Goal: Task Accomplishment & Management: Complete application form

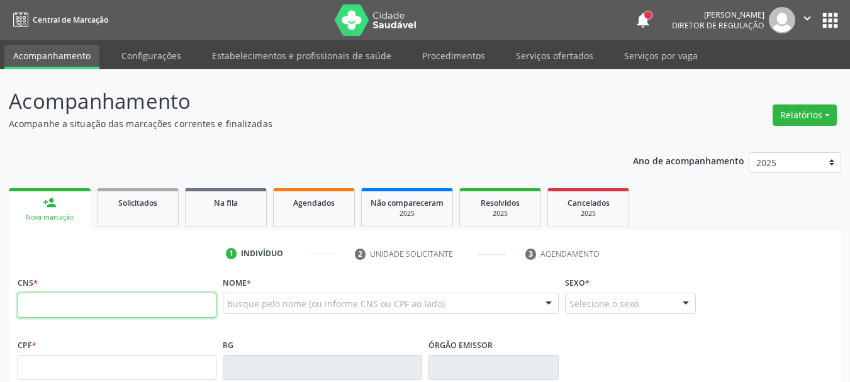
paste input "898 0029 8995 5137"
type input "898 0029 8995 5137"
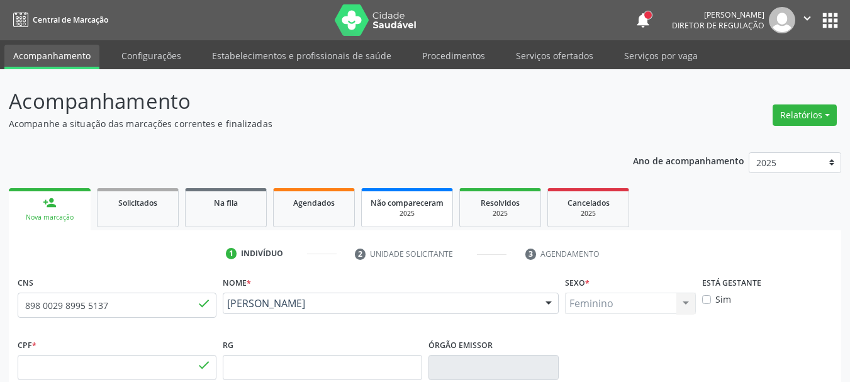
type input "150.871.834-25"
type input "14/03/2007"
type input "Maria do Socorro Pereira da Silva Medeiro"
type input "(87) 99996-3961"
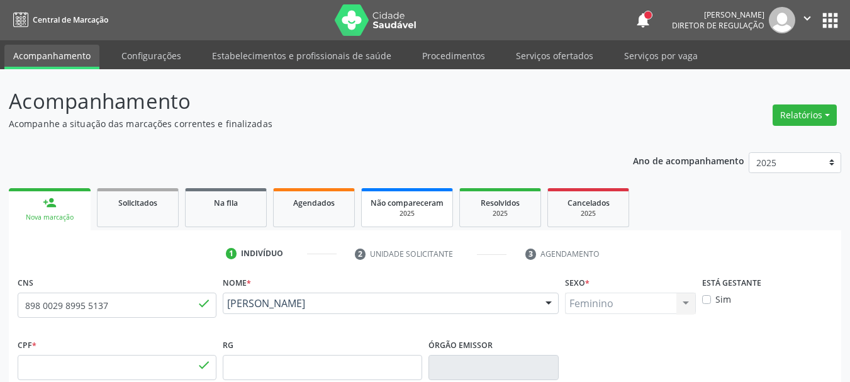
type input "598.093.374-34"
type input "344"
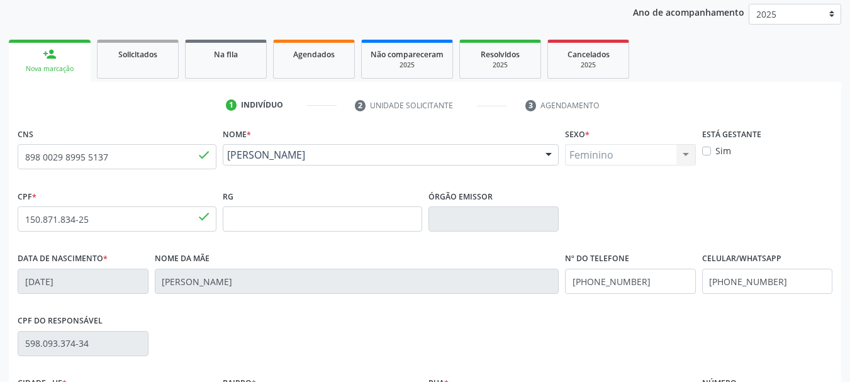
scroll to position [111, 0]
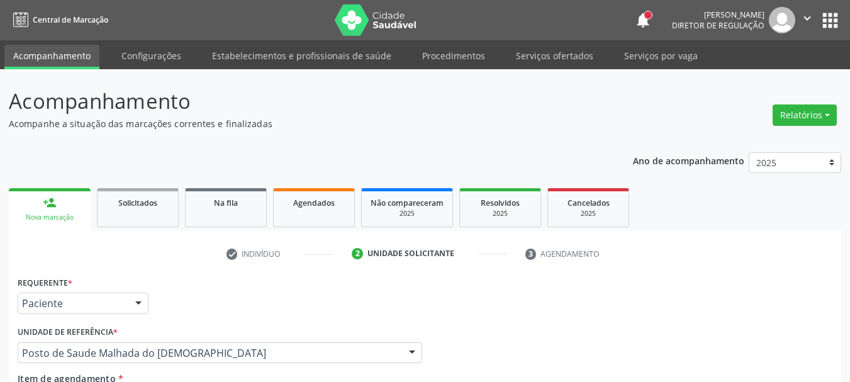
scroll to position [242, 0]
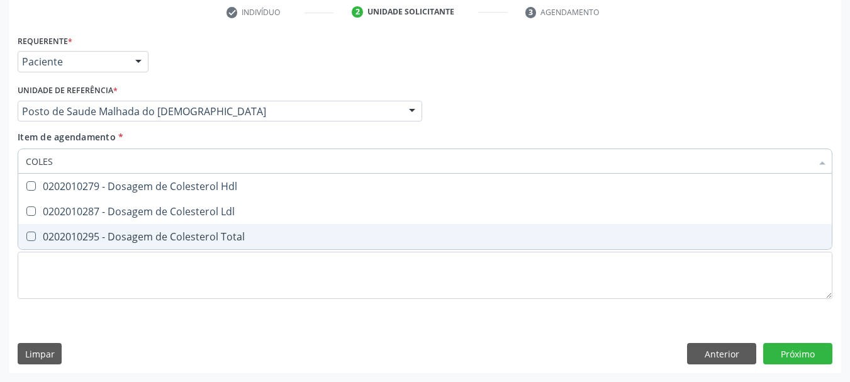
drag, startPoint x: 35, startPoint y: 237, endPoint x: 40, endPoint y: 216, distance: 21.9
click at [37, 232] on div "0202010295 - Dosagem de Colesterol Total" at bounding box center [425, 237] width 799 height 10
checkbox Total "true"
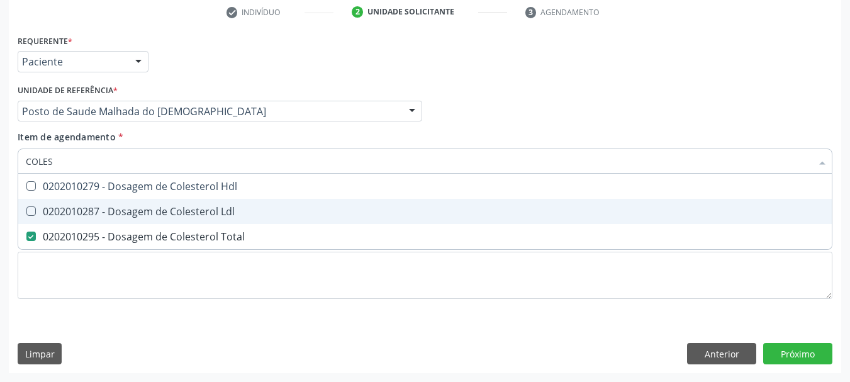
drag, startPoint x: 40, startPoint y: 215, endPoint x: 45, endPoint y: 191, distance: 24.0
click at [40, 212] on div "0202010287 - Dosagem de Colesterol Ldl" at bounding box center [425, 211] width 799 height 10
checkbox Ldl "true"
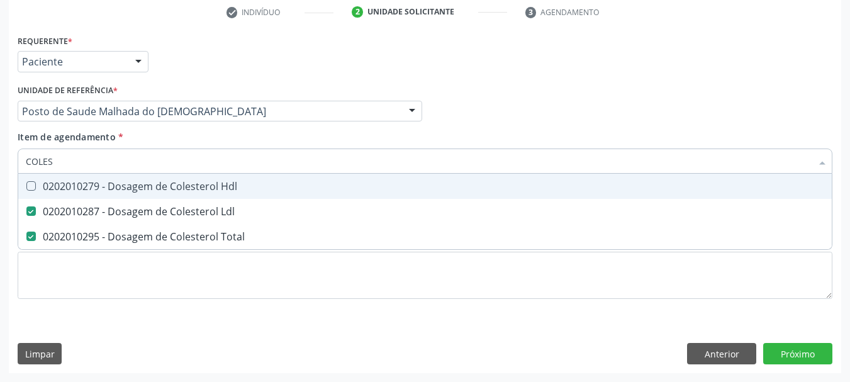
click at [45, 188] on div "0202010279 - Dosagem de Colesterol Hdl" at bounding box center [425, 186] width 799 height 10
checkbox Hdl "true"
drag, startPoint x: 58, startPoint y: 158, endPoint x: 0, endPoint y: 133, distance: 62.9
click at [0, 133] on div "Acompanhamento Acompanhe a situação das marcações correntes e finalizadas Relat…" at bounding box center [425, 105] width 850 height 555
type input "BI"
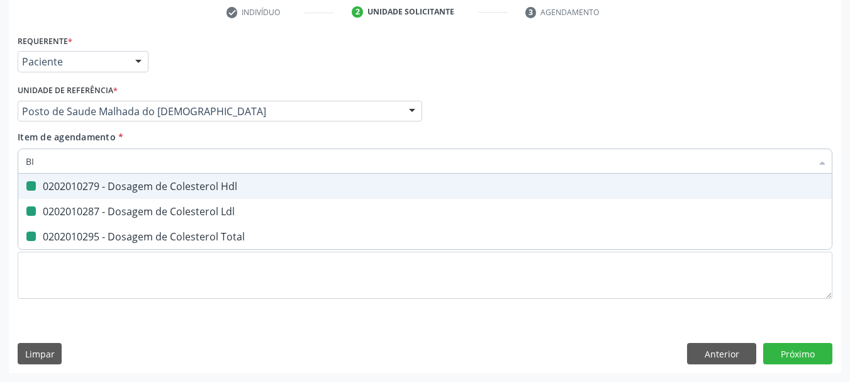
checkbox Hdl "false"
checkbox Ldl "false"
checkbox Total "false"
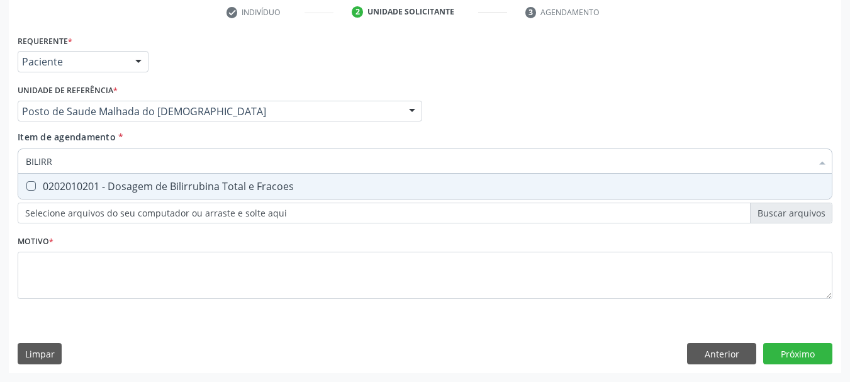
type input "BILIRRU"
click at [94, 154] on input "BILIRRU" at bounding box center [419, 161] width 786 height 25
click at [29, 183] on Fracoes at bounding box center [30, 185] width 9 height 9
click at [26, 183] on Fracoes "checkbox" at bounding box center [22, 186] width 8 height 8
checkbox Fracoes "true"
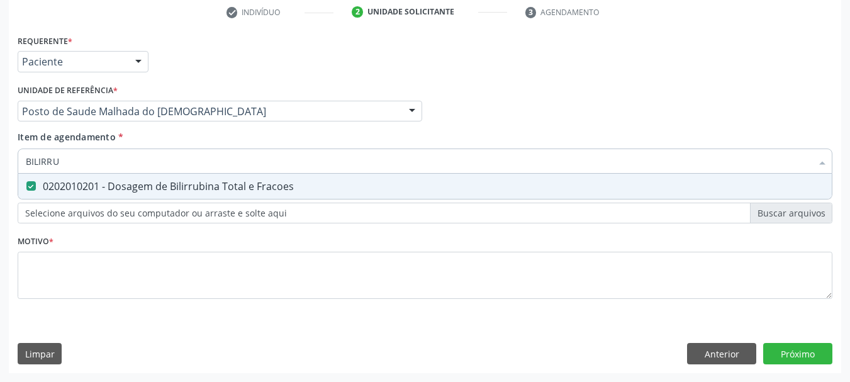
drag, startPoint x: 74, startPoint y: 165, endPoint x: 0, endPoint y: 161, distance: 73.8
click at [0, 162] on div "Acompanhamento Acompanhe a situação das marcações correntes e finalizadas Relat…" at bounding box center [425, 105] width 850 height 555
type input "TG"
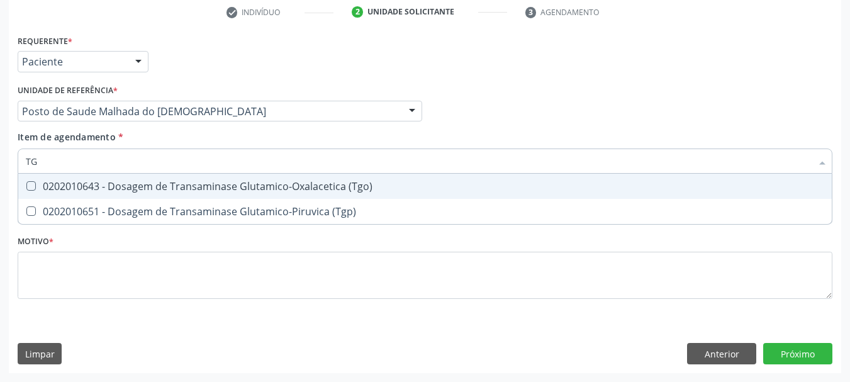
click at [54, 193] on span "0202010643 - Dosagem de Transaminase Glutamico-Oxalacetica (Tgo)" at bounding box center [425, 186] width 814 height 25
checkbox \(Tgo\) "true"
type input "TG"
click at [0, 155] on div "Acompanhamento Acompanhe a situação das marcações correntes e finalizadas Relat…" at bounding box center [425, 105] width 850 height 555
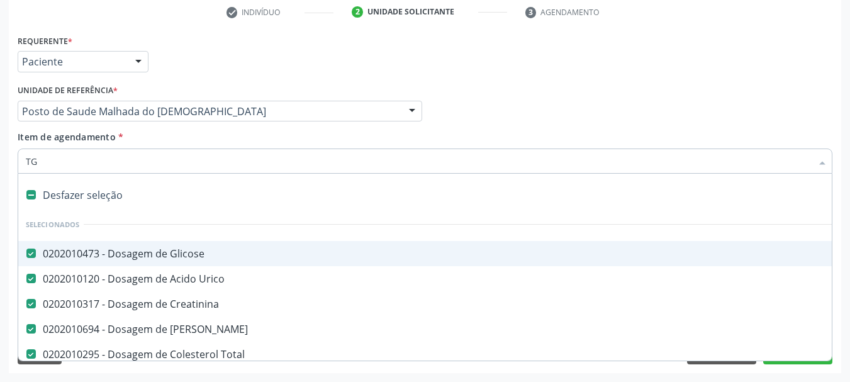
checkbox Glicose "true"
type input "T"
checkbox Fracoes "false"
checkbox \(Tgo\) "false"
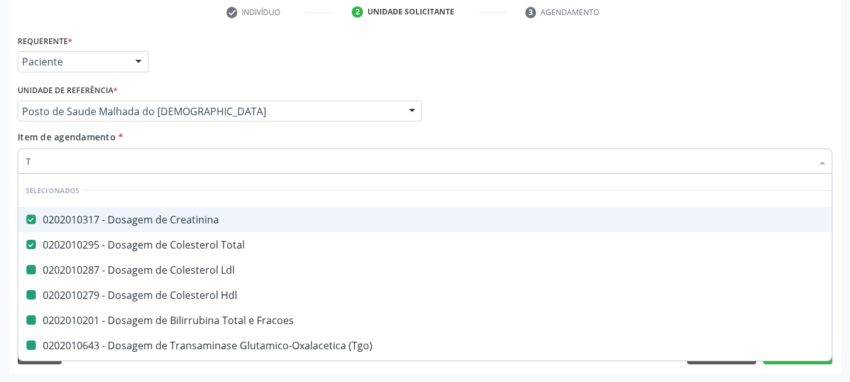
type input "TR"
checkbox Ldl "false"
checkbox Hdl "false"
checkbox Fracoes "false"
checkbox \(Tgo\) "false"
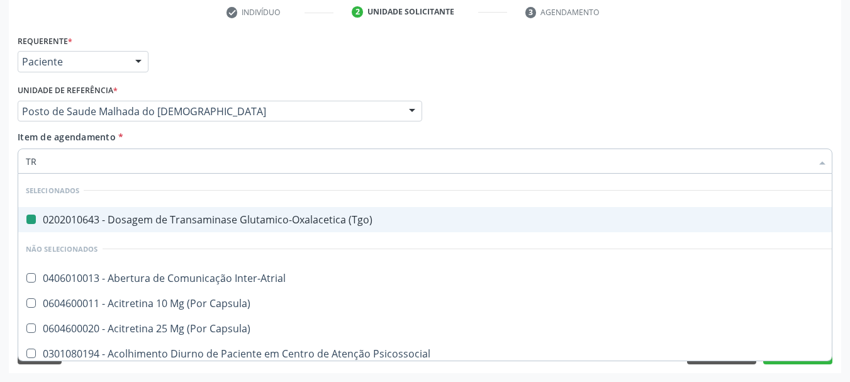
type input "TRI"
checkbox \(Tgo\) "false"
type input "TRIG"
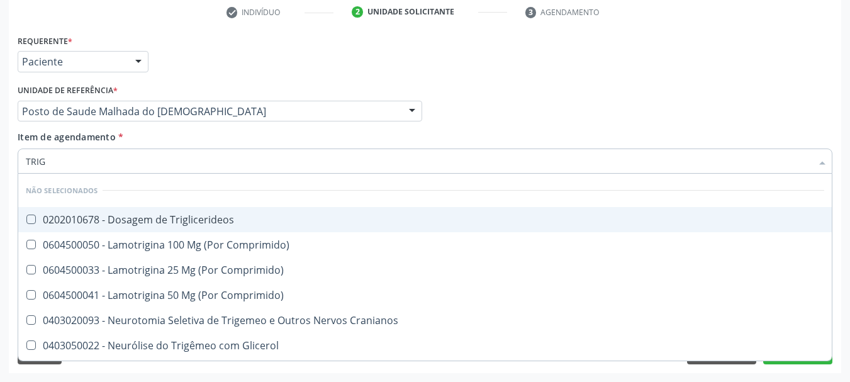
click at [80, 216] on div "0202010678 - Dosagem de Triglicerideos" at bounding box center [425, 220] width 799 height 10
checkbox Triglicerideos "true"
click at [0, 96] on div "Acompanhamento Acompanhe a situação das marcações correntes e finalizadas Relat…" at bounding box center [425, 105] width 850 height 555
type input "HE"
checkbox Triglicerideos "false"
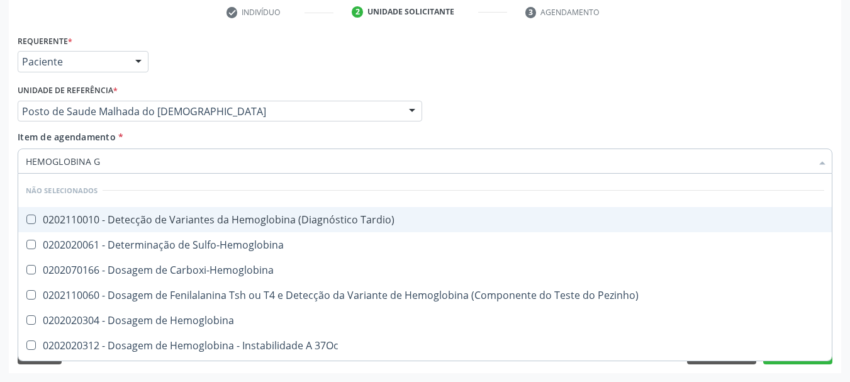
type input "HEMOGLOBINA G"
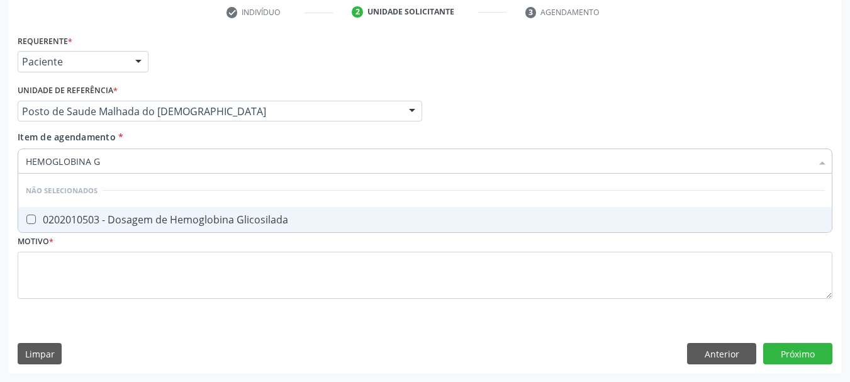
click at [59, 228] on span "0202010503 - Dosagem de Hemoglobina Glicosilada" at bounding box center [425, 219] width 814 height 25
checkbox Glicosilada "true"
drag, startPoint x: 42, startPoint y: 150, endPoint x: 0, endPoint y: 135, distance: 45.0
click at [0, 141] on div "Acompanhamento Acompanhe a situação das marcações correntes e finalizadas Relat…" at bounding box center [425, 105] width 850 height 555
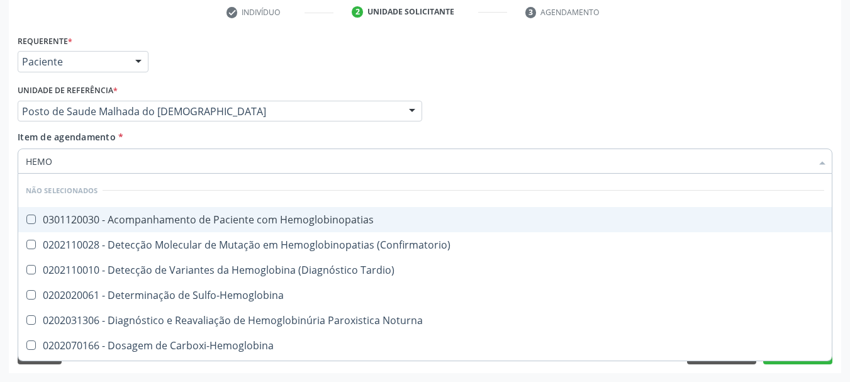
type input "HEMOG"
checkbox Hemoglobinopatias "false"
type input "HEMOGR"
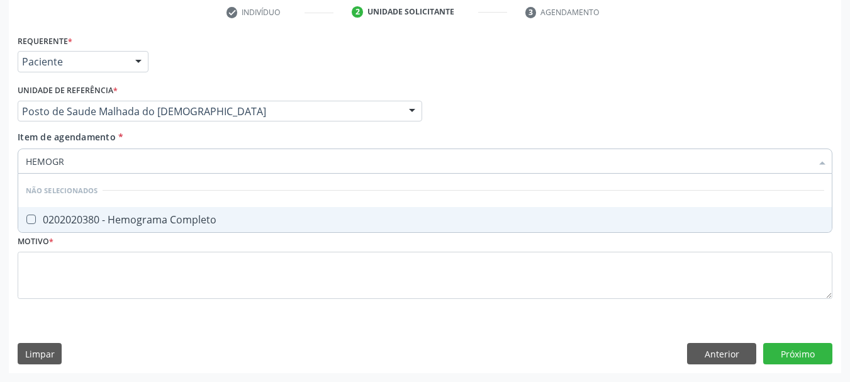
drag, startPoint x: 40, startPoint y: 219, endPoint x: 43, endPoint y: 210, distance: 10.0
click at [42, 212] on span "0202020380 - Hemograma Completo" at bounding box center [425, 219] width 814 height 25
checkbox Completo "true"
drag, startPoint x: 79, startPoint y: 159, endPoint x: 0, endPoint y: 130, distance: 84.7
click at [0, 132] on div "Acompanhamento Acompanhe a situação das marcações correntes e finalizadas Relat…" at bounding box center [425, 105] width 850 height 555
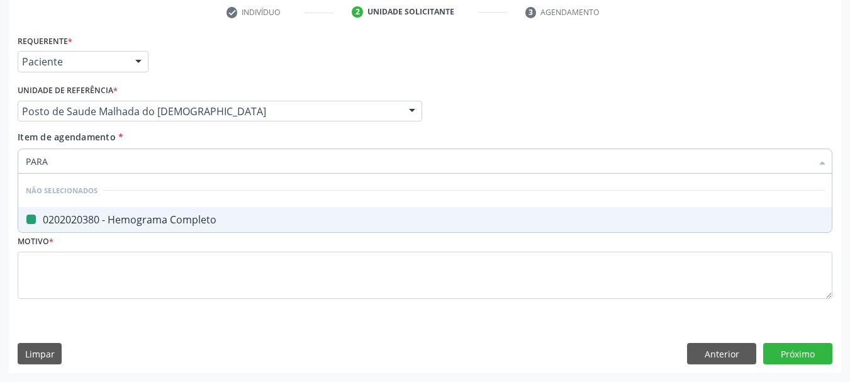
type input "PARAS"
checkbox Completo "false"
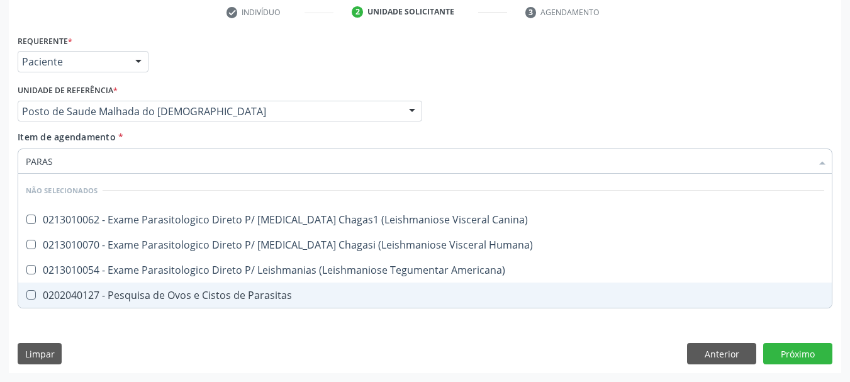
drag, startPoint x: 48, startPoint y: 293, endPoint x: 70, endPoint y: 158, distance: 136.5
click at [51, 278] on ul "Desfazer seleção Não selecionados 0213010062 - Exame Parasitologico Direto P/ […" at bounding box center [425, 241] width 814 height 134
click at [26, 303] on span "0202040127 - Pesquisa de Ovos e Cistos de Parasitas" at bounding box center [425, 295] width 814 height 25
checkbox Parasitas "true"
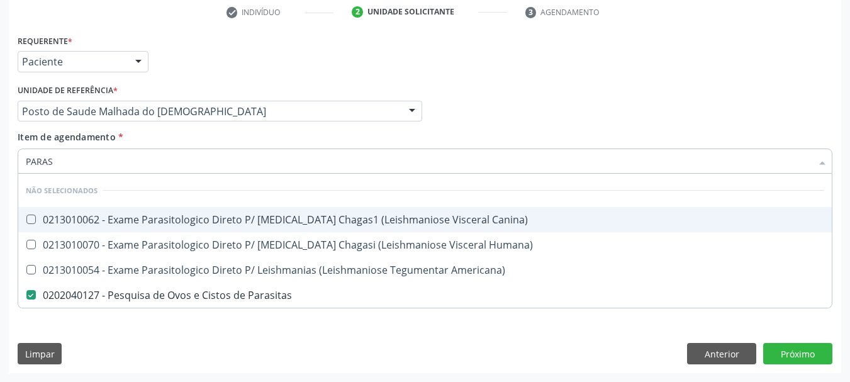
click at [0, 137] on div "Acompanhamento Acompanhe a situação das marcações correntes e finalizadas Relat…" at bounding box center [425, 105] width 850 height 555
type input "URI"
checkbox Canina\) "true"
checkbox Parasitas "false"
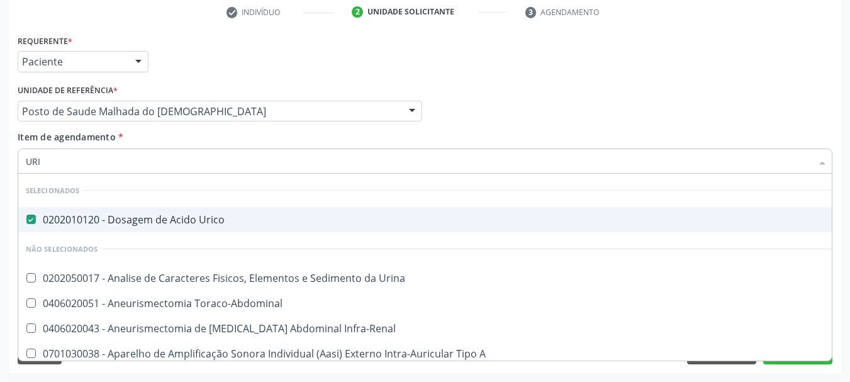
type input "URIN"
checkbox Urico "false"
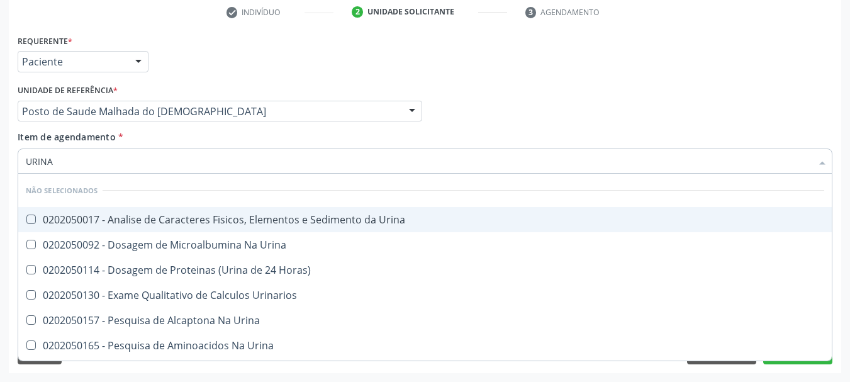
type input "URINA"
click at [40, 223] on div "0202050017 - Analise de Caracteres Fisicos, Elementos e Sedimento da Urina" at bounding box center [425, 220] width 799 height 10
checkbox Urina "true"
drag, startPoint x: 75, startPoint y: 156, endPoint x: 0, endPoint y: 158, distance: 74.9
click at [0, 158] on div "Acompanhamento Acompanhe a situação das marcações correntes e finalizadas Relat…" at bounding box center [425, 105] width 850 height 555
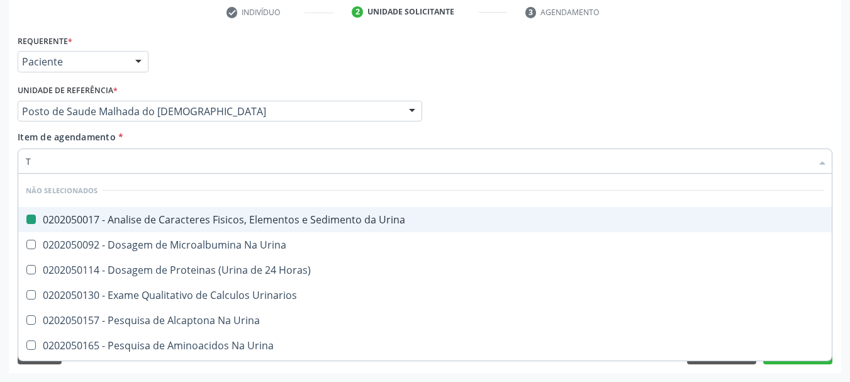
type input "[MEDICAL_DATA]"
checkbox Urina "false"
checkbox Horas\) "false"
checkbox Urina "false"
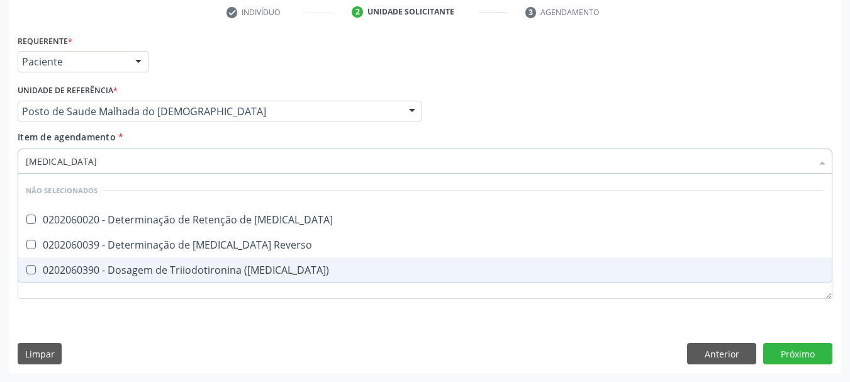
drag, startPoint x: 98, startPoint y: 272, endPoint x: 94, endPoint y: 256, distance: 16.2
click at [94, 266] on div "0202060390 - Dosagem de Triiodotironina ([MEDICAL_DATA])" at bounding box center [425, 270] width 799 height 10
checkbox \(T3\) "true"
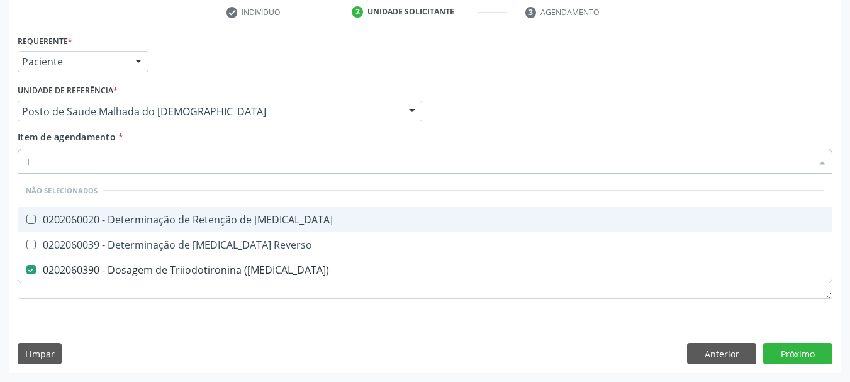
type input "T4"
checkbox T3 "false"
checkbox \(T3\) "false"
checkbox Reverso "false"
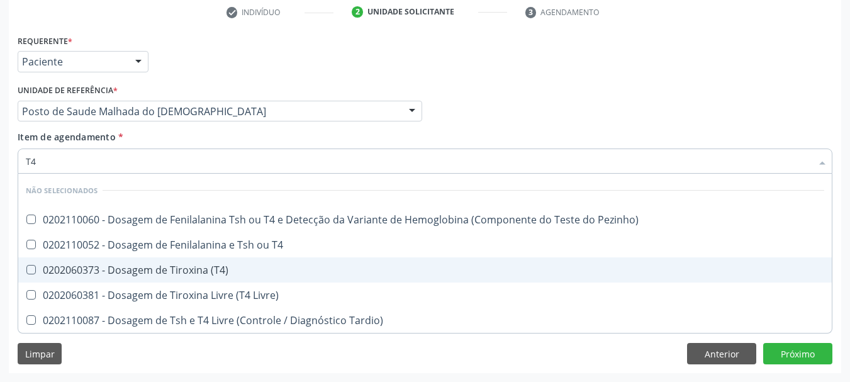
drag, startPoint x: 99, startPoint y: 269, endPoint x: 88, endPoint y: 181, distance: 88.3
click at [98, 260] on span "0202060373 - Dosagem de Tiroxina (T4)" at bounding box center [425, 269] width 814 height 25
checkbox \(T4\) "true"
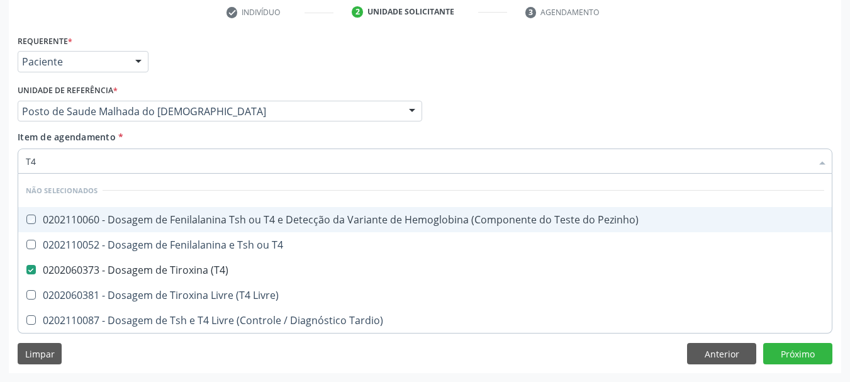
click at [0, 162] on div "Acompanhamento Acompanhe a situação das marcações correntes e finalizadas Relat…" at bounding box center [425, 105] width 850 height 555
checkbox Pezinho\) "true"
checkbox T4 "true"
checkbox Livre\) "true"
checkbox Tardio\) "true"
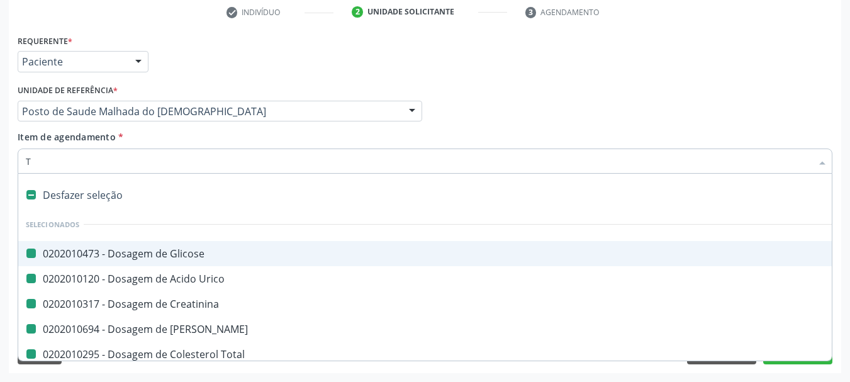
type input "TS"
checkbox Glicose "false"
checkbox Creatinina "false"
checkbox Urico "false"
checkbox Ureia "false"
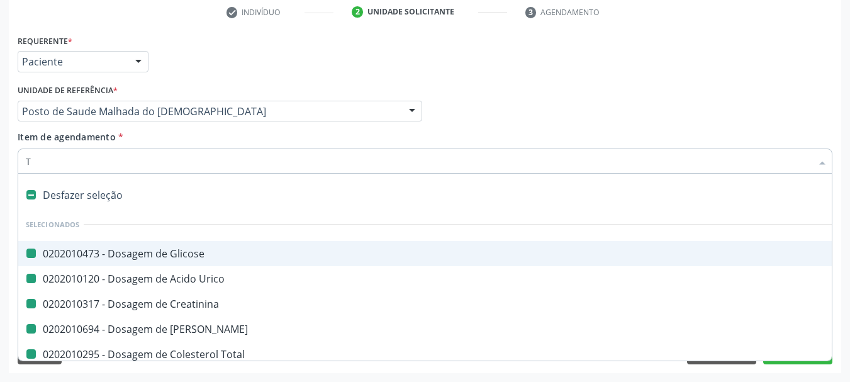
checkbox Total "false"
checkbox Ldl "false"
checkbox Hdl "false"
checkbox Fracoes "false"
checkbox \(Tgo\) "false"
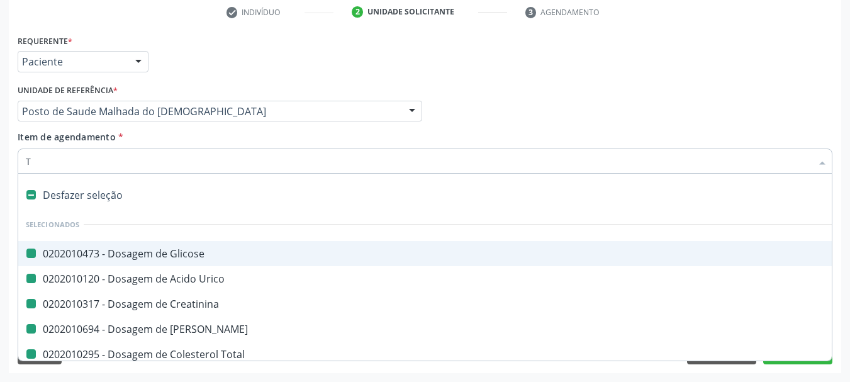
checkbox Triglicerideos "false"
checkbox Glicosilada "false"
checkbox Completo "false"
checkbox Urina "false"
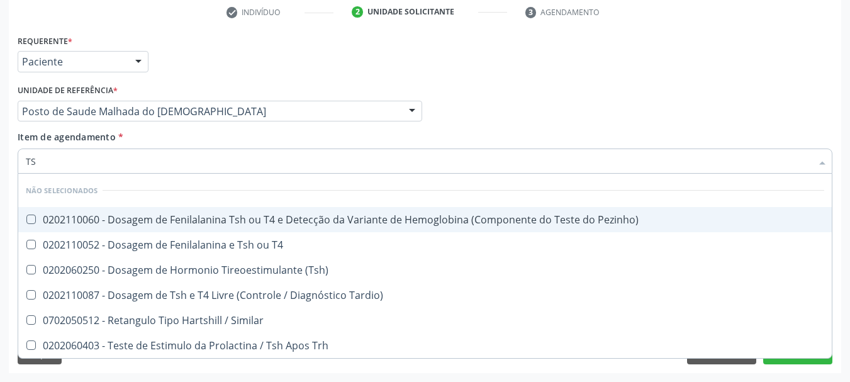
type input "TSH"
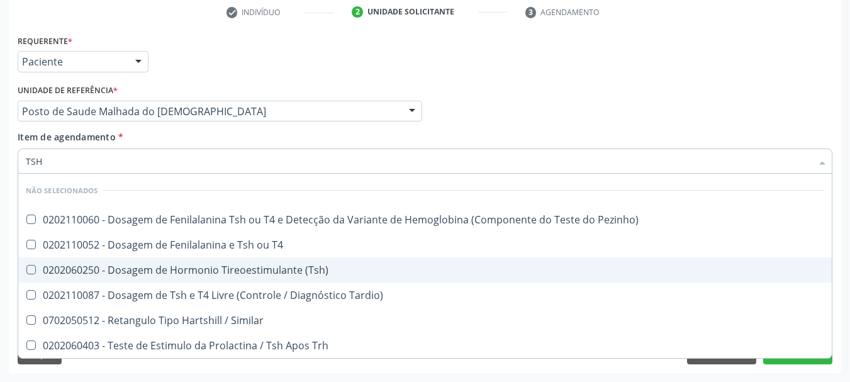
click at [132, 275] on div "0202060250 - Dosagem de Hormonio Tireoestimulante (Tsh)" at bounding box center [425, 270] width 799 height 10
checkbox \(Tsh\) "true"
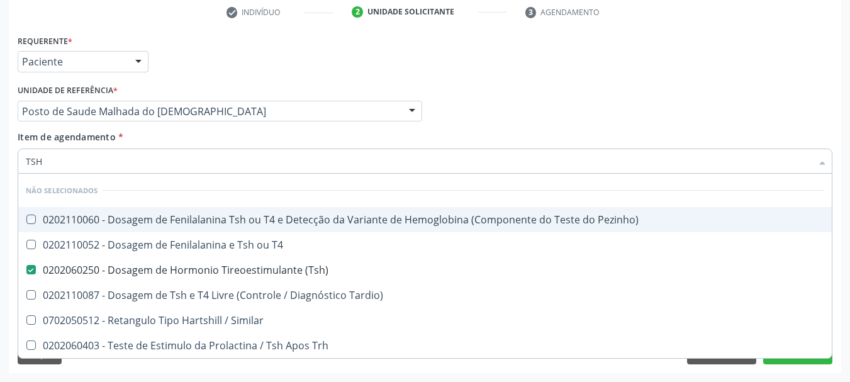
click at [0, 230] on div "Acompanhamento Acompanhe a situação das marcações correntes e finalizadas Relat…" at bounding box center [425, 105] width 850 height 555
checkbox Pezinho\) "true"
checkbox T4 "true"
checkbox Tardio\) "true"
checkbox Similar "true"
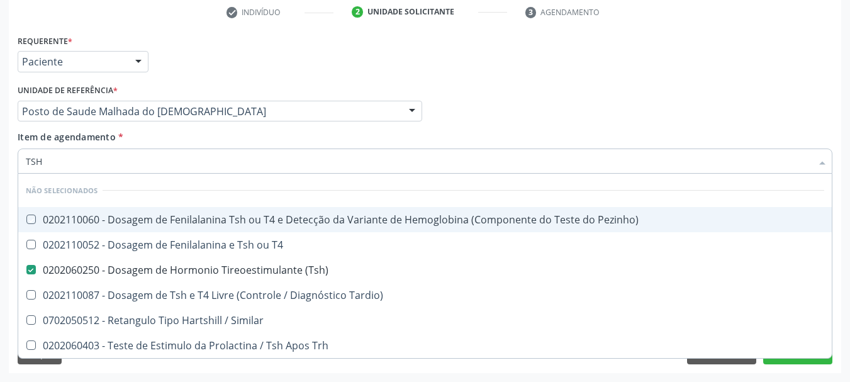
checkbox Trh "true"
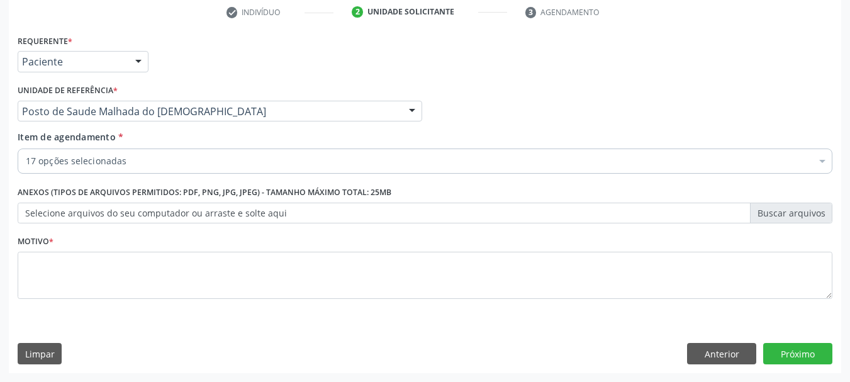
click at [759, 82] on div "Médico Solicitante Por favor, selecione a Unidade de Atendimento primeiro Nenhu…" at bounding box center [425, 105] width 822 height 49
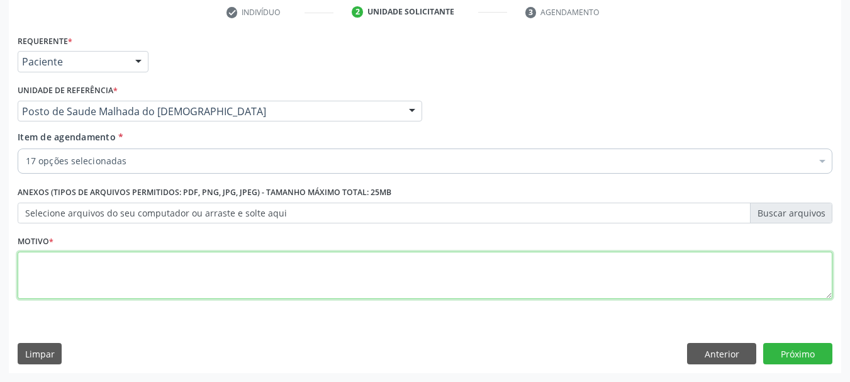
click at [641, 268] on textarea at bounding box center [425, 276] width 815 height 48
type textarea "*"
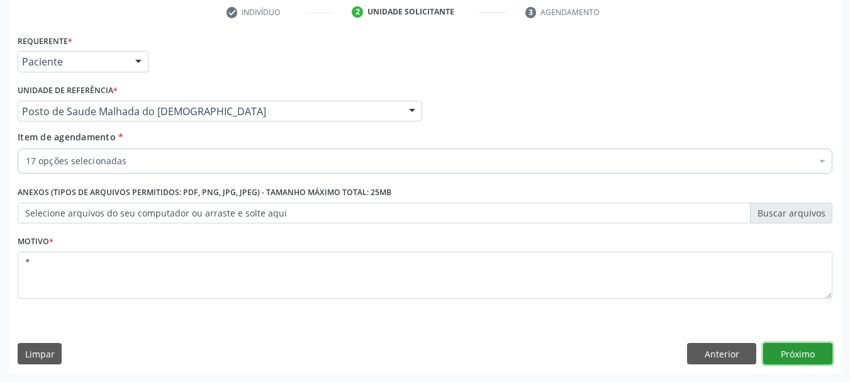
click at [789, 357] on button "Próximo" at bounding box center [798, 353] width 69 height 21
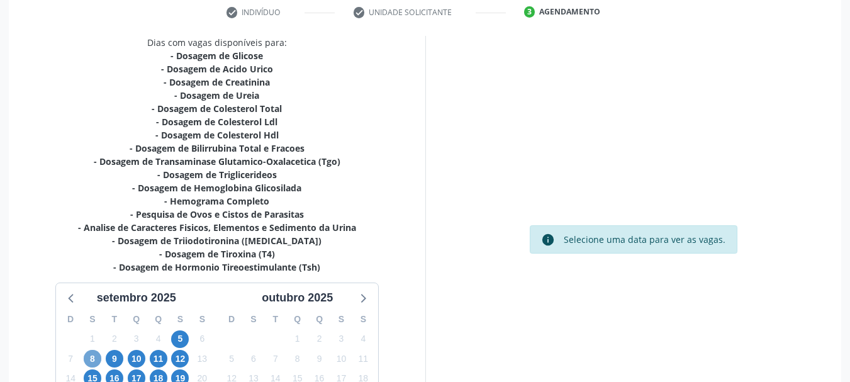
click at [96, 357] on span "8" at bounding box center [93, 359] width 18 height 18
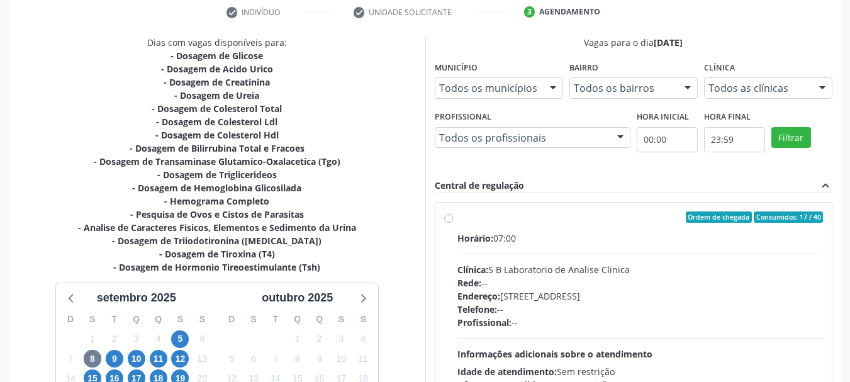
click at [532, 227] on label "Ordem de chegada Consumidos: 17 / 40 Horário: 07:00 Clínica: S B Laboratorio de…" at bounding box center [641, 308] width 366 height 193
click at [453, 223] on input "Ordem de chegada Consumidos: 17 / 40 Horário: 07:00 Clínica: S B Laboratorio de…" at bounding box center [448, 217] width 9 height 11
radio input "true"
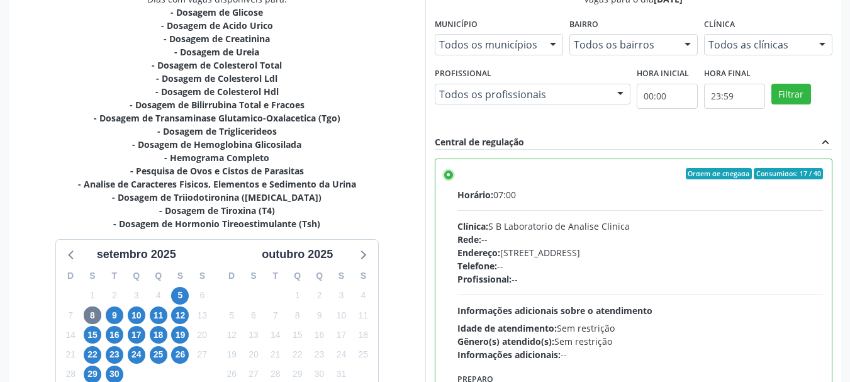
scroll to position [377, 0]
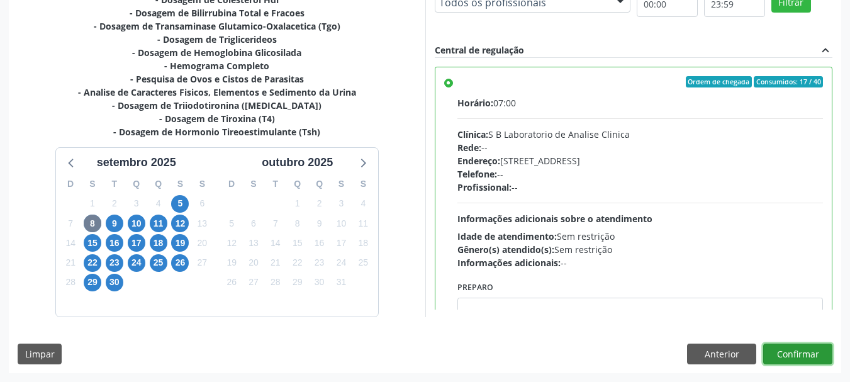
click at [787, 351] on button "Confirmar" at bounding box center [798, 354] width 69 height 21
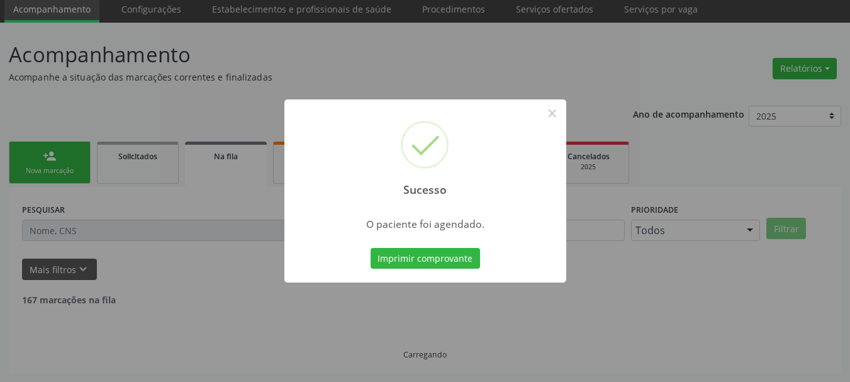
scroll to position [33, 0]
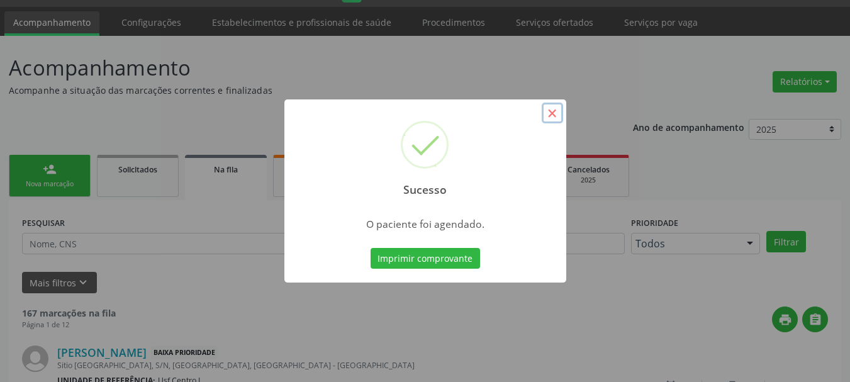
drag, startPoint x: 559, startPoint y: 118, endPoint x: 502, endPoint y: 75, distance: 71.9
click at [557, 118] on button "×" at bounding box center [552, 113] width 21 height 21
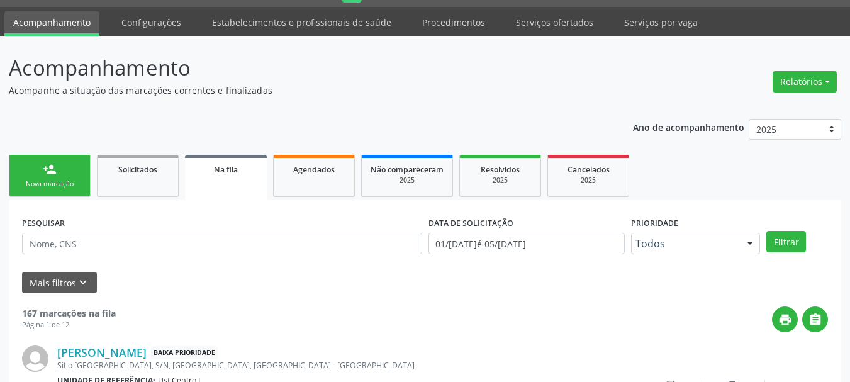
click at [38, 172] on link "person_add Nova marcação" at bounding box center [50, 176] width 82 height 42
click at [63, 173] on link "person_add Nova marcação" at bounding box center [50, 176] width 82 height 42
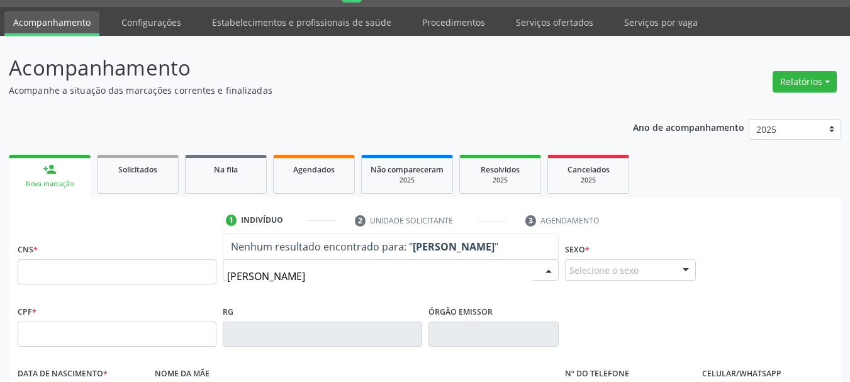
type input "[PERSON_NAME]"
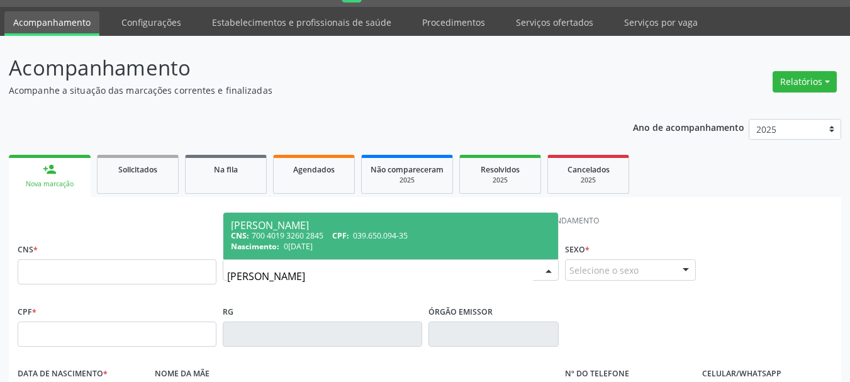
click at [301, 254] on span "[PERSON_NAME] CNS: 700 4019 3260 2845 CPF: 039.650.094-35 Nascimento: [DATE]" at bounding box center [390, 236] width 335 height 47
type input "700 4019 3260 2845"
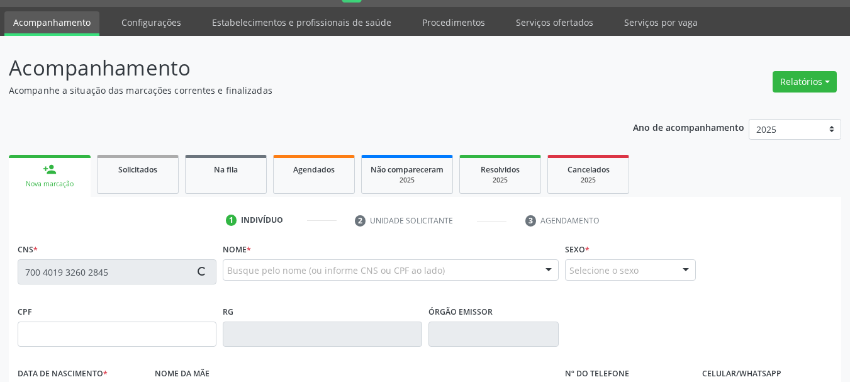
type input "039.650.094-35"
type input "0[DATE]"
type input "[PERSON_NAME]"
type input "[PHONE_NUMBER]"
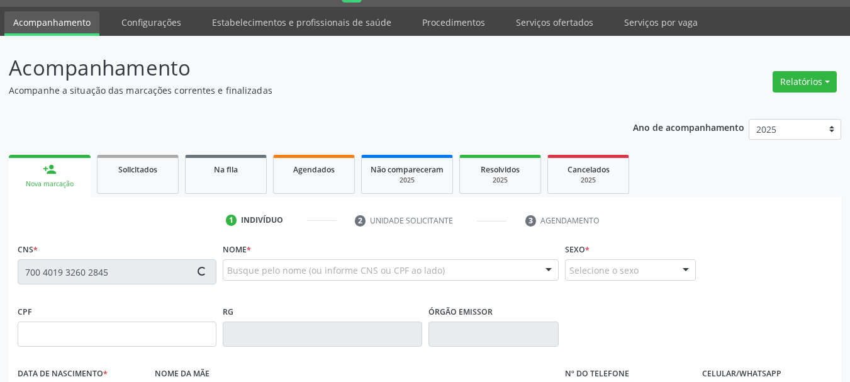
type input "011.234.134-95"
type input "96"
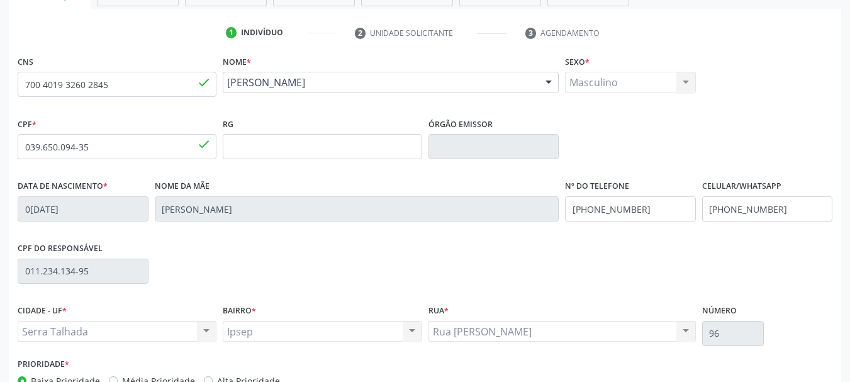
scroll to position [285, 0]
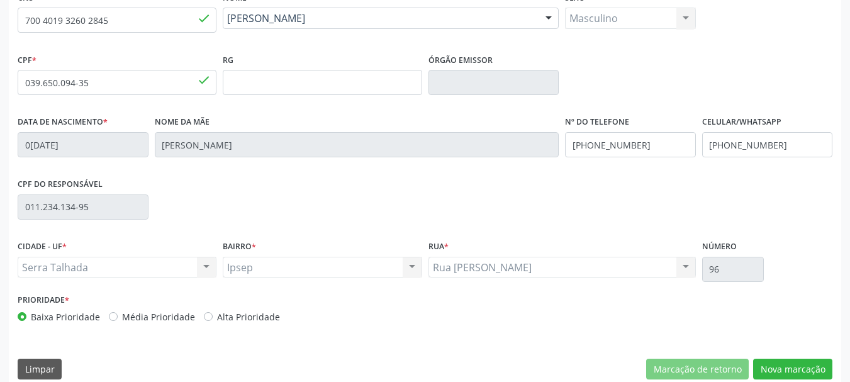
click at [784, 381] on div "CNS 700 4019 3260 2845 done Nome * [PERSON_NAME] [PERSON_NAME] CNS: 700 4019 32…" at bounding box center [425, 188] width 833 height 400
click at [770, 357] on div "CNS 700 4019 3260 2845 done Nome * [PERSON_NAME] [PERSON_NAME] CNS: 700 4019 32…" at bounding box center [425, 188] width 833 height 400
click at [771, 364] on button "Nova marcação" at bounding box center [793, 369] width 79 height 21
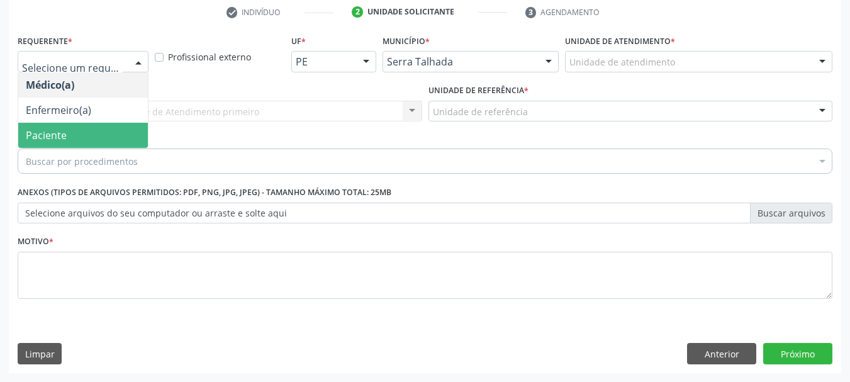
click at [89, 132] on span "Paciente" at bounding box center [83, 135] width 130 height 25
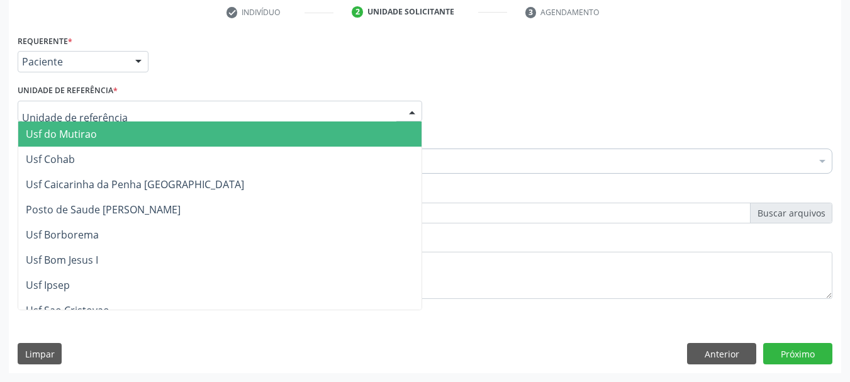
click at [114, 118] on div at bounding box center [220, 111] width 405 height 21
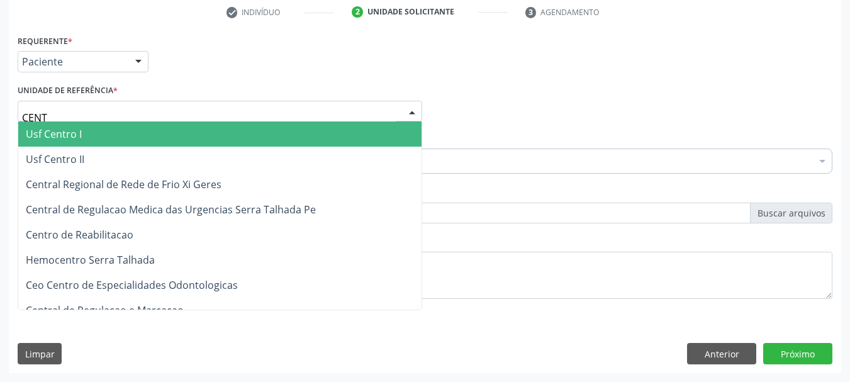
type input "CENTR"
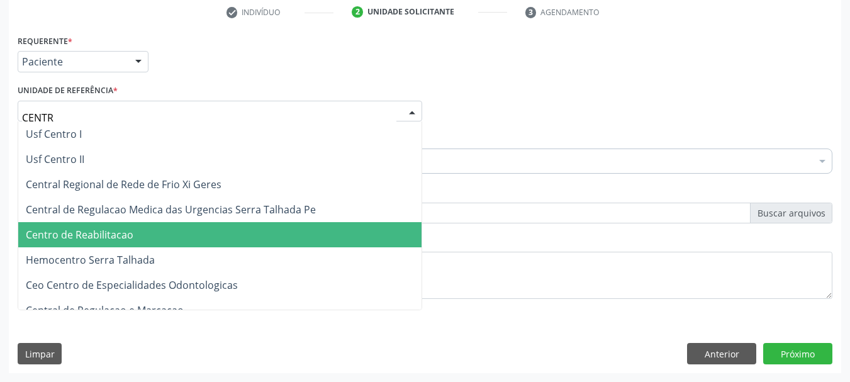
click at [206, 239] on span "Centro de Reabilitacao" at bounding box center [220, 234] width 404 height 25
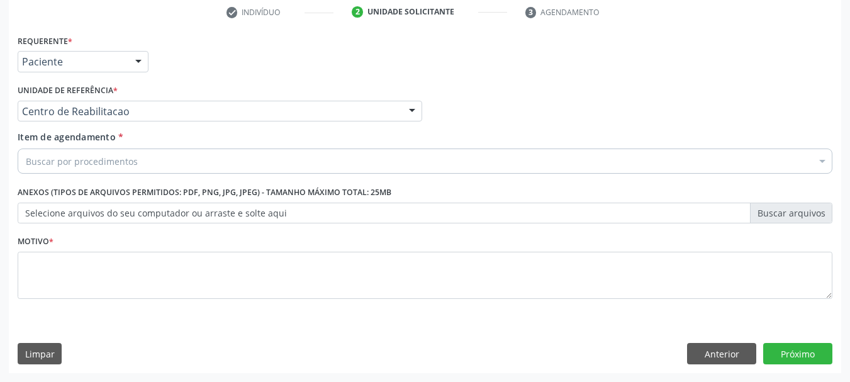
click at [456, 169] on div "Buscar por procedimentos" at bounding box center [425, 161] width 815 height 25
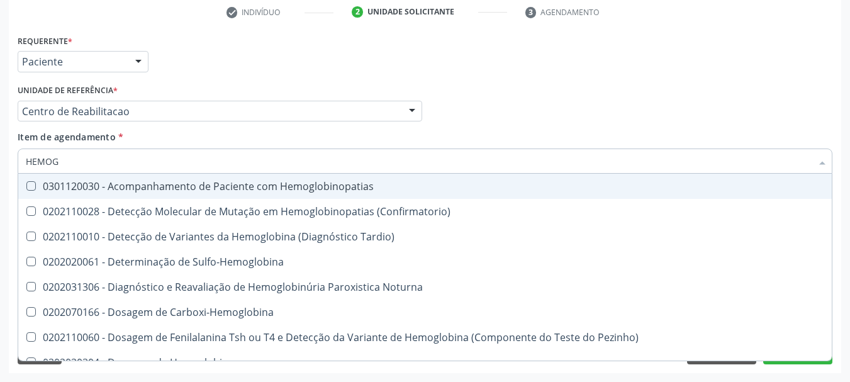
type input "HEMOGR"
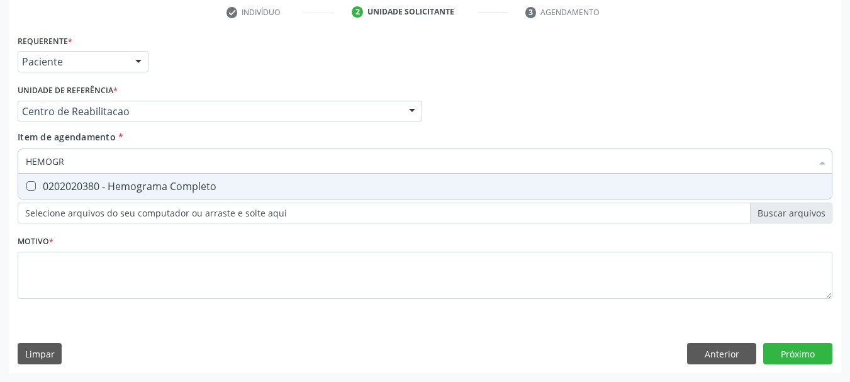
click at [108, 181] on div "0202020380 - Hemograma Completo" at bounding box center [425, 186] width 799 height 10
checkbox Completo "true"
drag, startPoint x: 101, startPoint y: 161, endPoint x: 0, endPoint y: 161, distance: 100.7
click at [0, 161] on div "Acompanhamento Acompanhe a situação das marcações correntes e finalizadas Relat…" at bounding box center [425, 105] width 850 height 555
type input "TG"
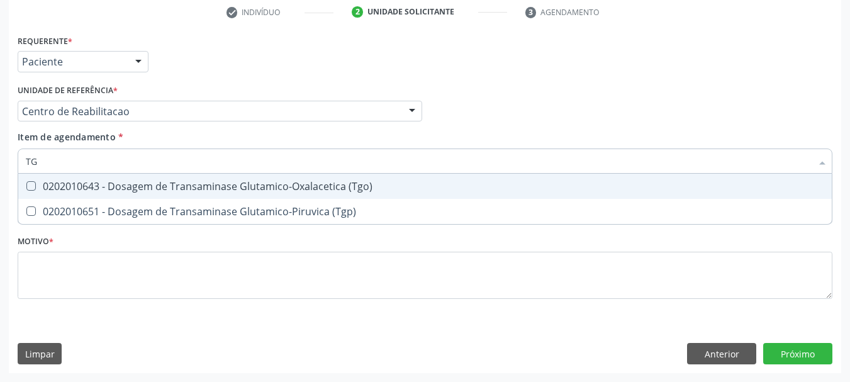
drag, startPoint x: 31, startPoint y: 187, endPoint x: 37, endPoint y: 212, distance: 26.0
click at [31, 188] on \(Tgo\) at bounding box center [30, 185] width 9 height 9
click at [26, 188] on \(Tgo\) "checkbox" at bounding box center [22, 186] width 8 height 8
checkbox \(Tgo\) "true"
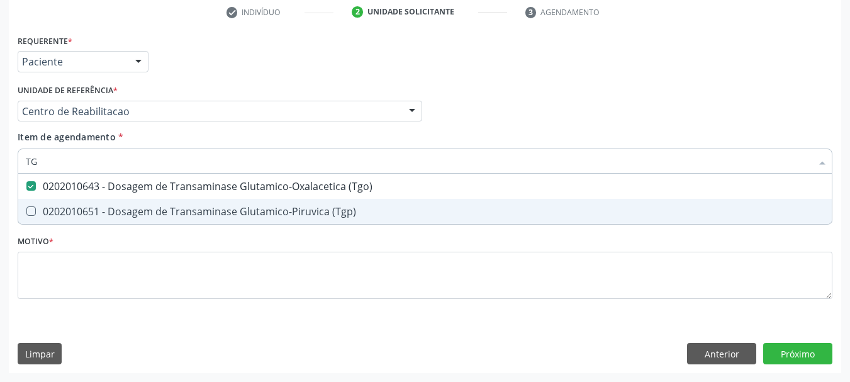
drag, startPoint x: 37, startPoint y: 212, endPoint x: 48, endPoint y: 176, distance: 37.4
click at [37, 208] on div "0202010651 - Dosagem de Transaminase Glutamico-Piruvica (Tgp)" at bounding box center [425, 211] width 799 height 10
checkbox \(Tgp\) "true"
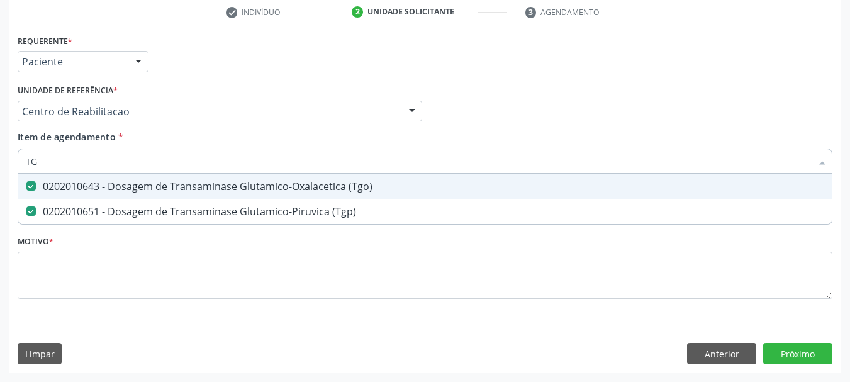
click at [16, 162] on div "Item de agendamento * TG Desfazer seleção 0202010643 - Dosagem de Transaminase …" at bounding box center [425, 154] width 822 height 48
type input "T"
checkbox \(Tgo\) "false"
checkbox \(Tgp\) "false"
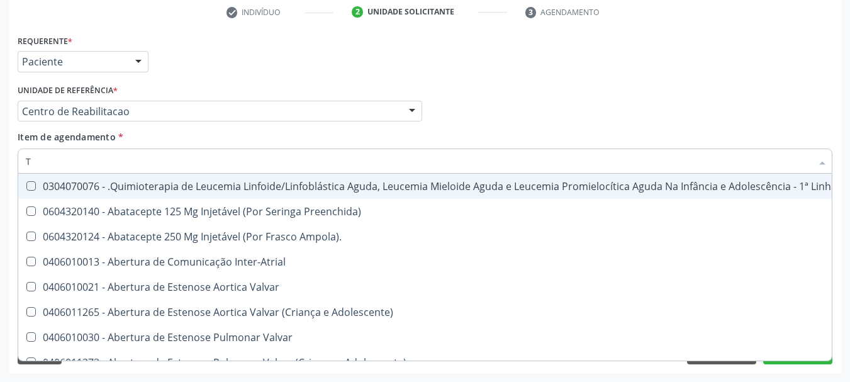
type input "T4"
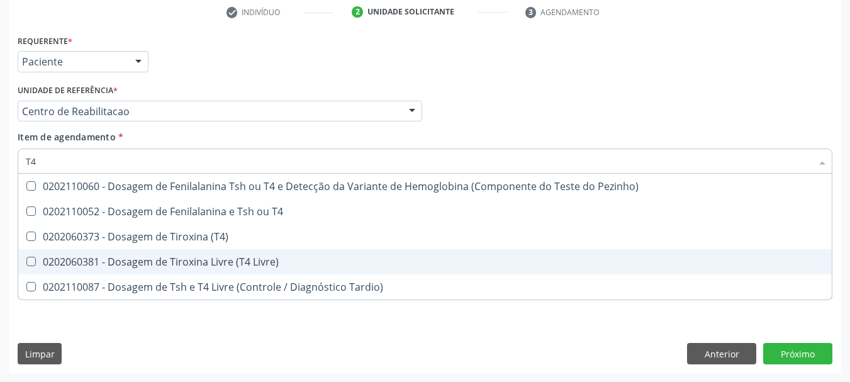
click at [71, 263] on div "0202060381 - Dosagem de Tiroxina Livre (T4 Livre)" at bounding box center [425, 262] width 799 height 10
checkbox Livre\) "true"
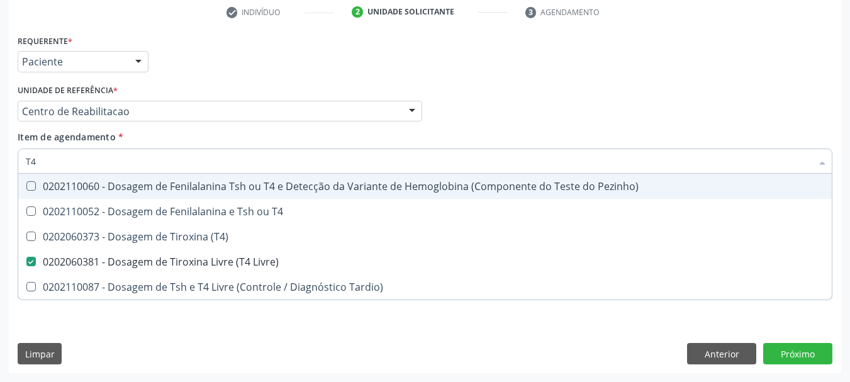
drag, startPoint x: 53, startPoint y: 166, endPoint x: 0, endPoint y: 130, distance: 64.3
click at [0, 130] on div "Acompanhamento Acompanhe a situação das marcações correntes e finalizadas Relat…" at bounding box center [425, 105] width 850 height 555
type input "TS"
checkbox Livre\) "false"
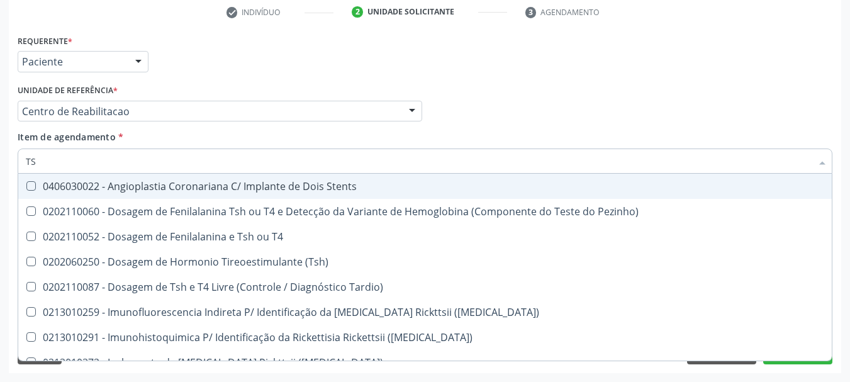
type input "TSH"
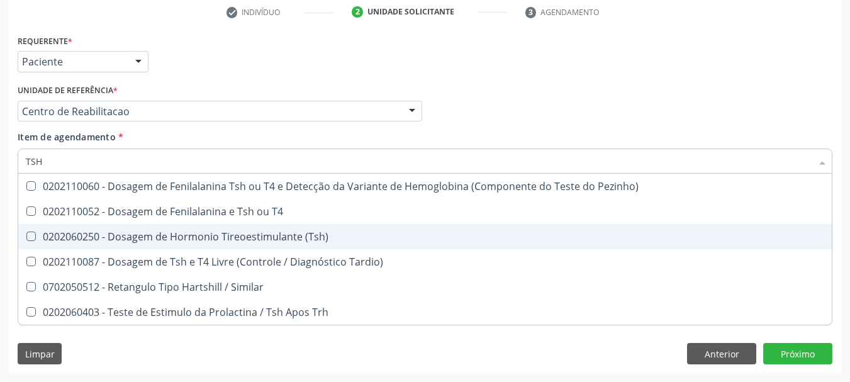
drag, startPoint x: 86, startPoint y: 234, endPoint x: 86, endPoint y: 205, distance: 28.3
click at [86, 233] on div "0202060250 - Dosagem de Hormonio Tireoestimulante (Tsh)" at bounding box center [425, 237] width 799 height 10
checkbox \(Tsh\) "true"
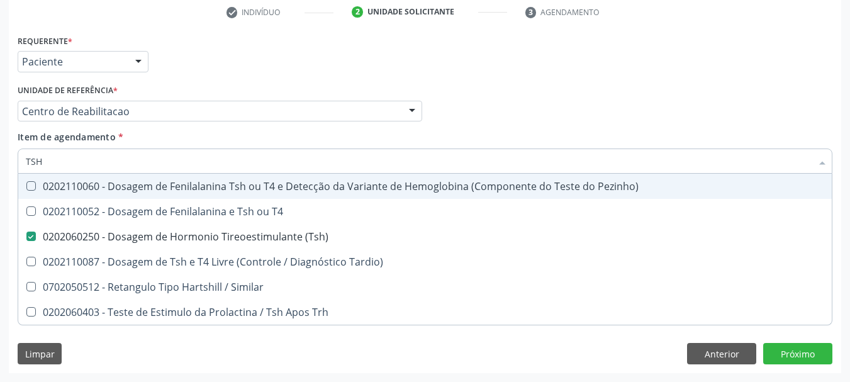
click at [0, 152] on div "Acompanhamento Acompanhe a situação das marcações correntes e finalizadas Relat…" at bounding box center [425, 105] width 850 height 555
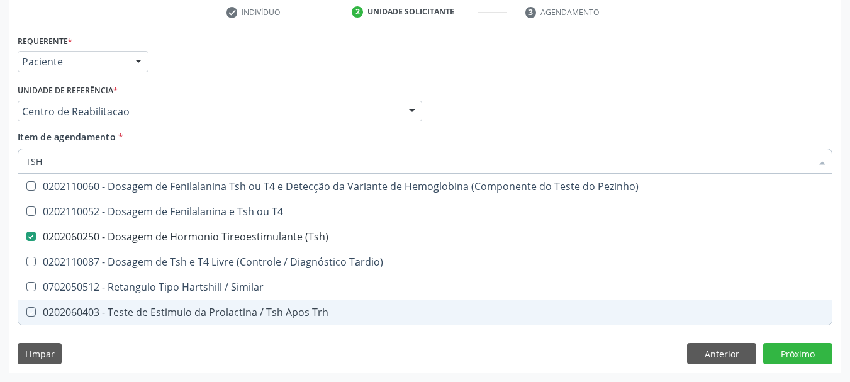
click at [473, 366] on div "Requerente * Paciente Médico(a) Enfermeiro(a) Paciente Nenhum resultado encontr…" at bounding box center [425, 202] width 833 height 342
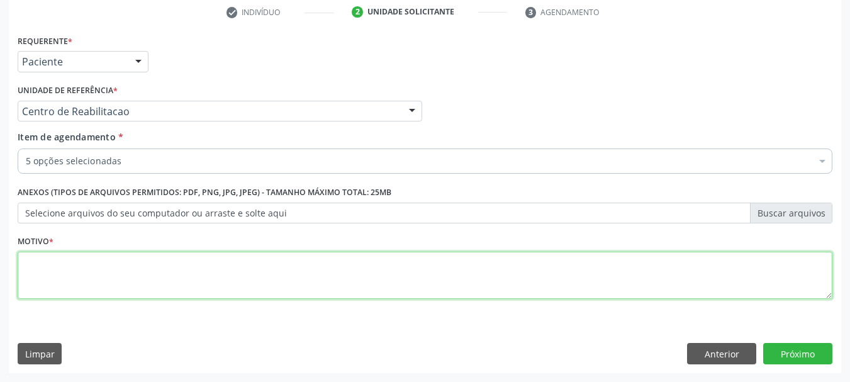
click at [121, 287] on textarea at bounding box center [425, 276] width 815 height 48
type textarea "*"
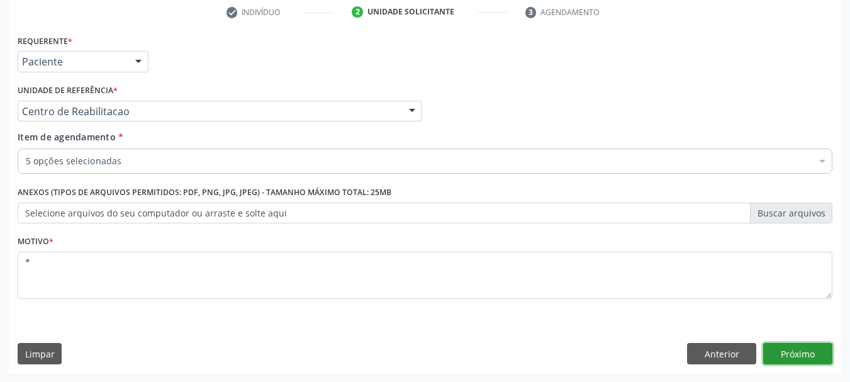
click at [798, 355] on button "Próximo" at bounding box center [798, 353] width 69 height 21
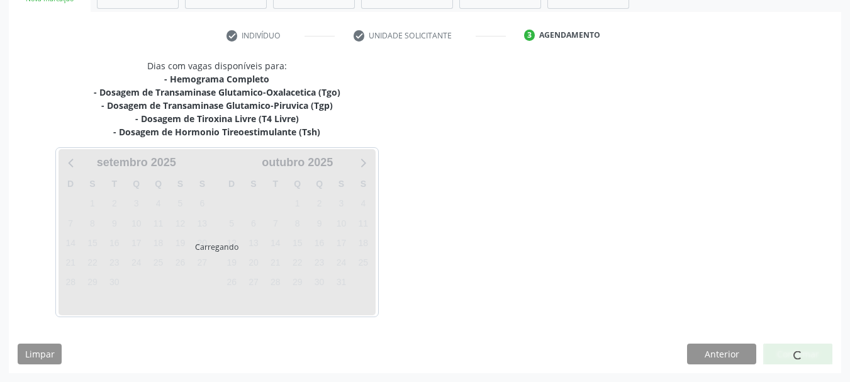
scroll to position [218, 0]
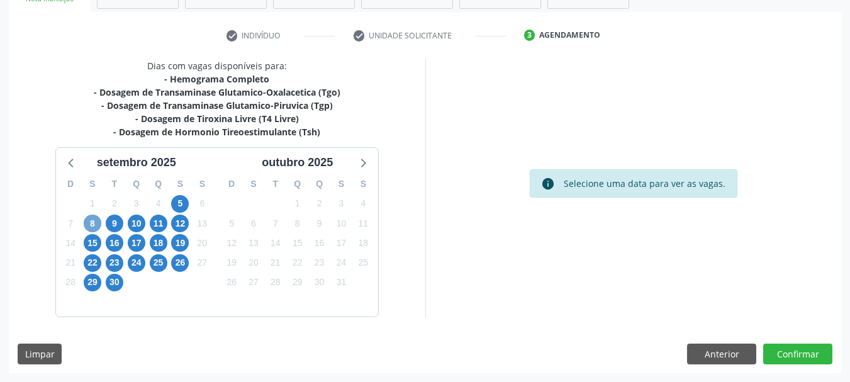
click at [98, 230] on span "8" at bounding box center [93, 224] width 18 height 18
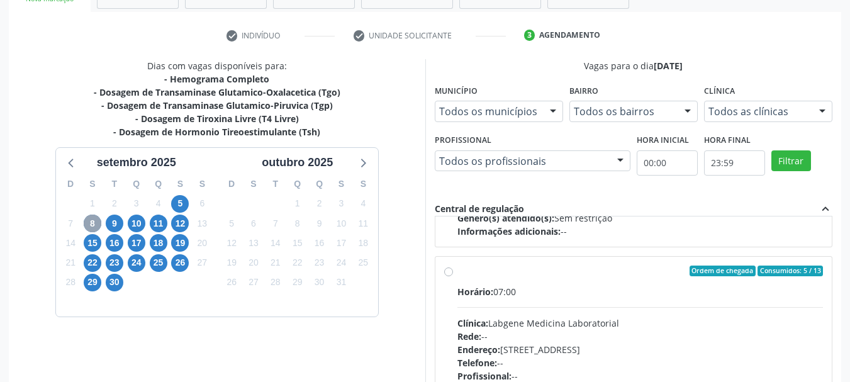
scroll to position [189, 0]
click at [521, 274] on div "Ordem de chegada Consumidos: 5 / 13" at bounding box center [641, 272] width 366 height 11
click at [453, 274] on input "Ordem de chegada Consumidos: 5 / 13 Horário: 07:00 Clínica: Labgene Medicina La…" at bounding box center [448, 272] width 9 height 11
radio input "true"
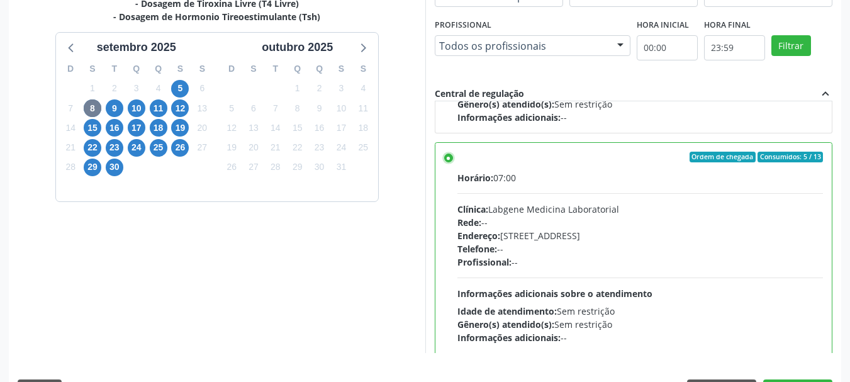
scroll to position [370, 0]
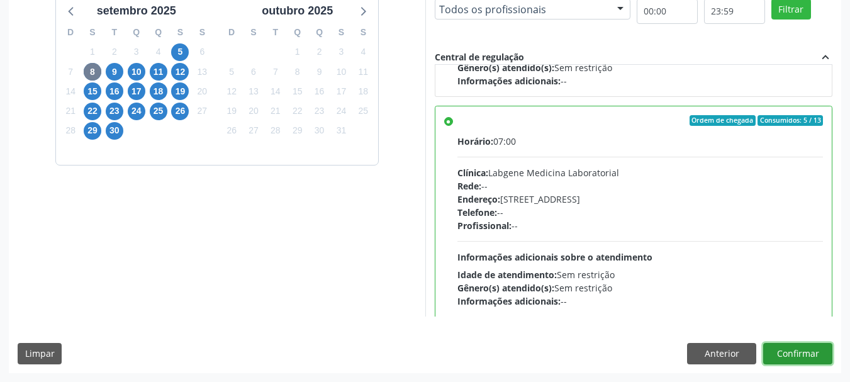
click at [801, 357] on button "Confirmar" at bounding box center [798, 353] width 69 height 21
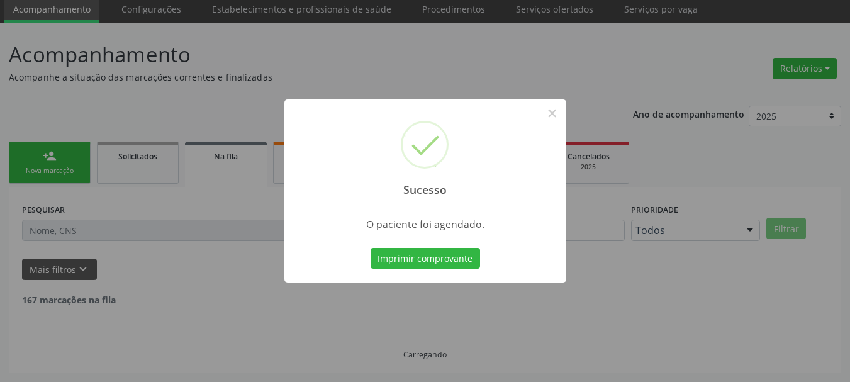
scroll to position [33, 0]
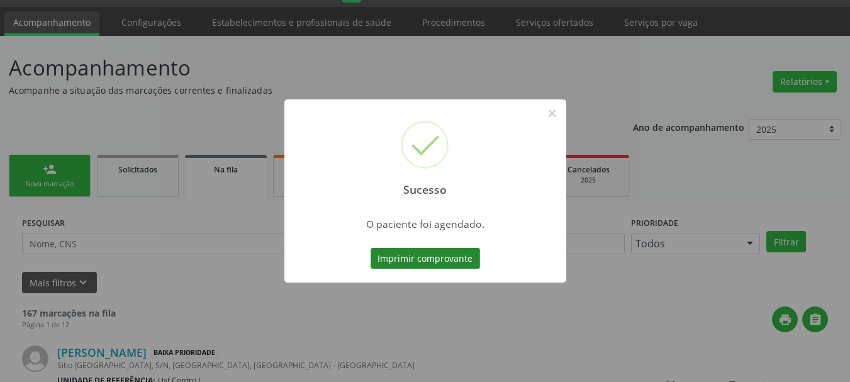
click at [444, 260] on button "Imprimir comprovante" at bounding box center [426, 258] width 110 height 21
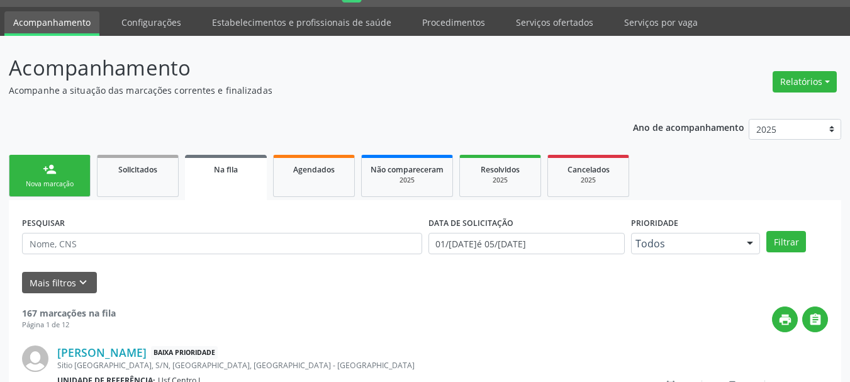
click at [41, 183] on div "Nova marcação" at bounding box center [49, 183] width 63 height 9
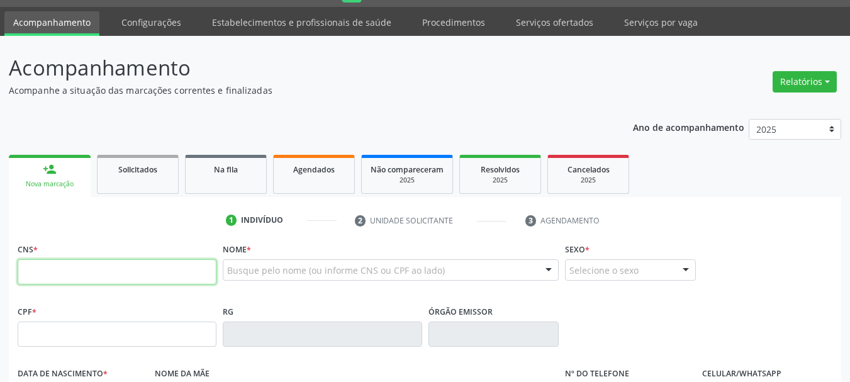
click at [43, 271] on input "text" at bounding box center [117, 271] width 199 height 25
type input "898 0048 8128 9049"
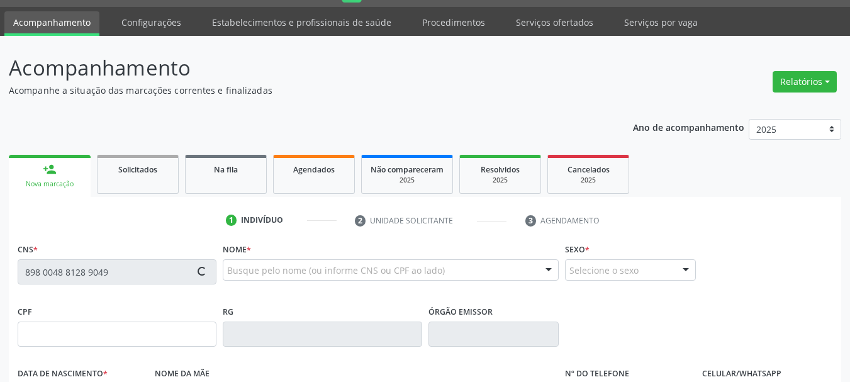
type input "169.540.054-28"
type input "03/[DATE]"
type input "[PERSON_NAME]"
type input "[PHONE_NUMBER]"
type input "115.111.984-94"
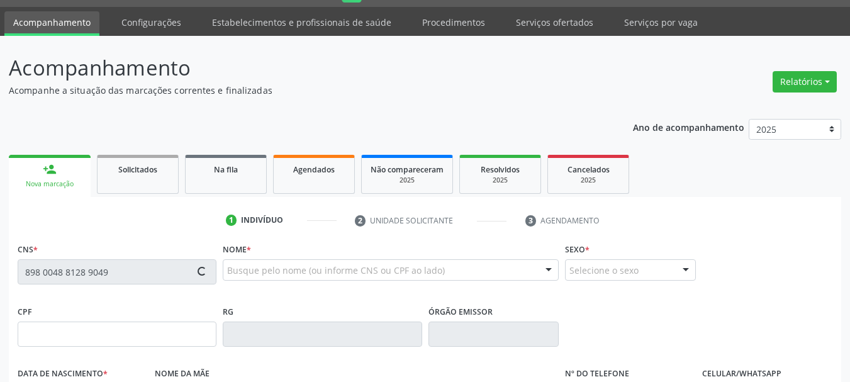
type input "100"
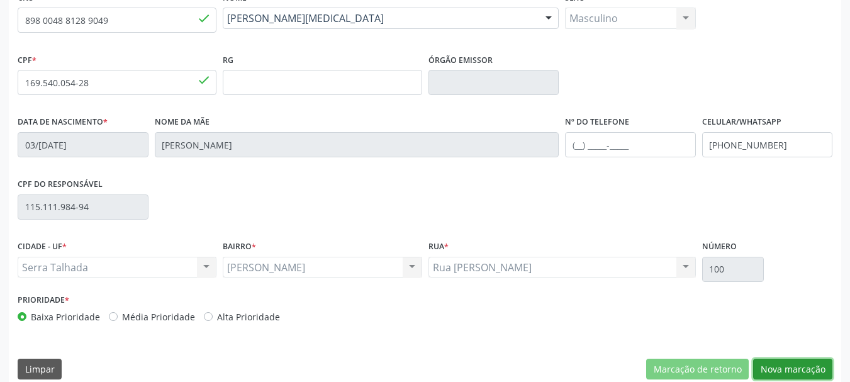
click at [776, 376] on button "Nova marcação" at bounding box center [793, 369] width 79 height 21
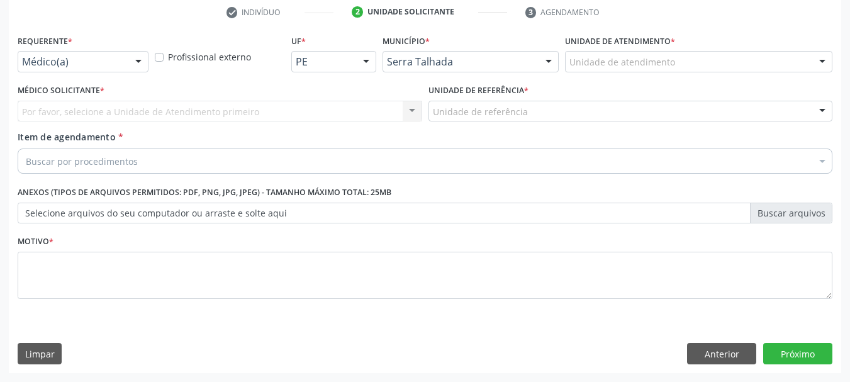
scroll to position [242, 0]
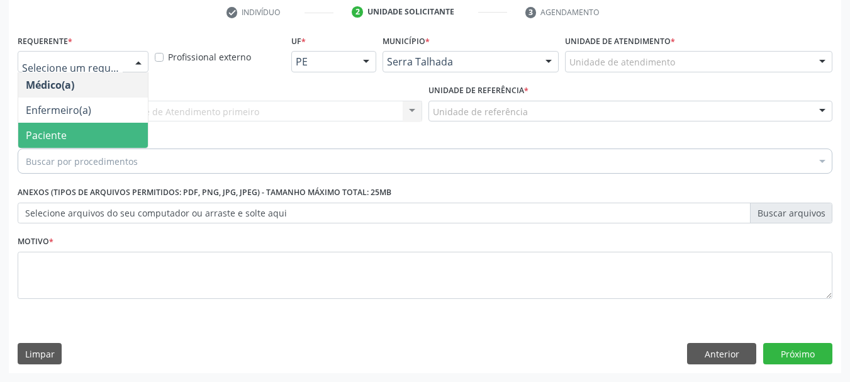
click at [99, 137] on span "Paciente" at bounding box center [83, 135] width 130 height 25
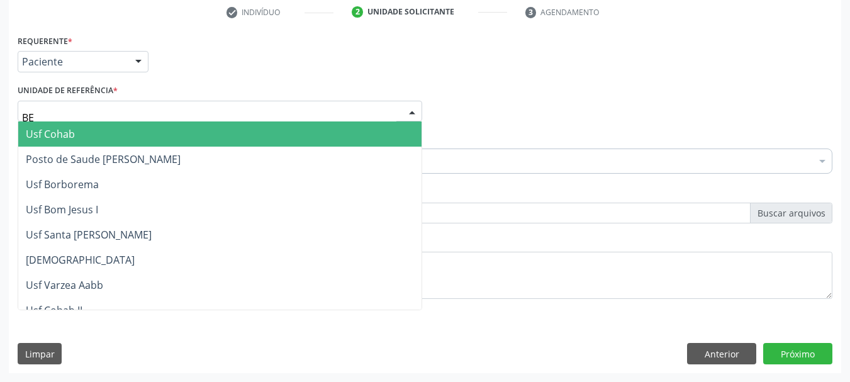
type input "BER"
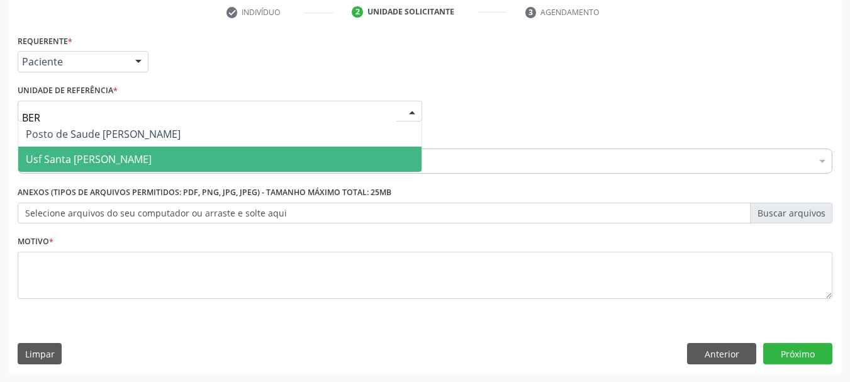
drag, startPoint x: 82, startPoint y: 159, endPoint x: 83, endPoint y: 151, distance: 7.6
click at [81, 157] on span "Usf Santa [PERSON_NAME]" at bounding box center [89, 159] width 126 height 14
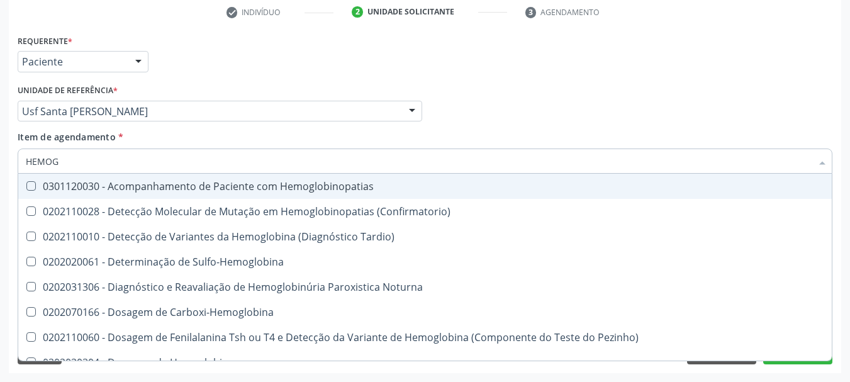
type input "HEMOGR"
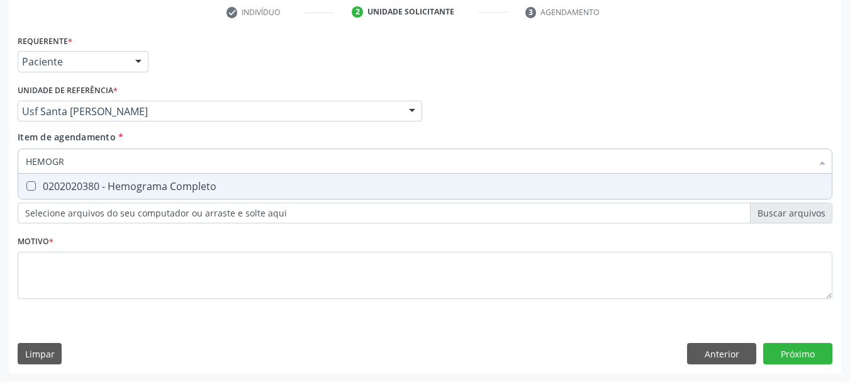
click at [39, 188] on div "0202020380 - Hemograma Completo" at bounding box center [425, 186] width 799 height 10
checkbox Completo "true"
drag, startPoint x: 76, startPoint y: 166, endPoint x: 0, endPoint y: 130, distance: 83.9
click at [0, 130] on div "Acompanhamento Acompanhe a situação das marcações correntes e finalizadas Relat…" at bounding box center [425, 105] width 850 height 555
type input "FER"
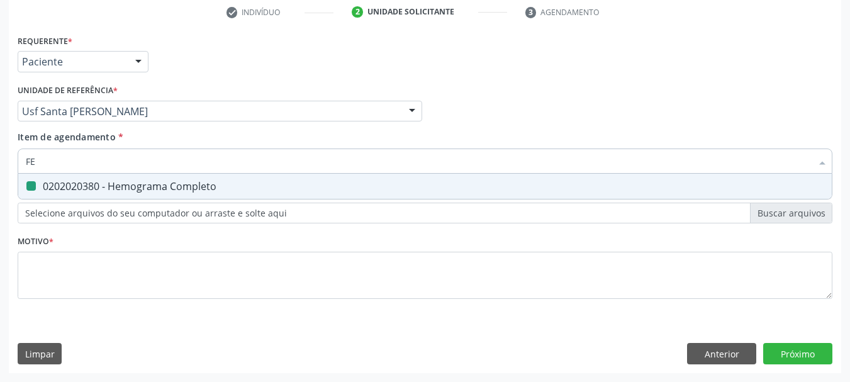
checkbox Completo "false"
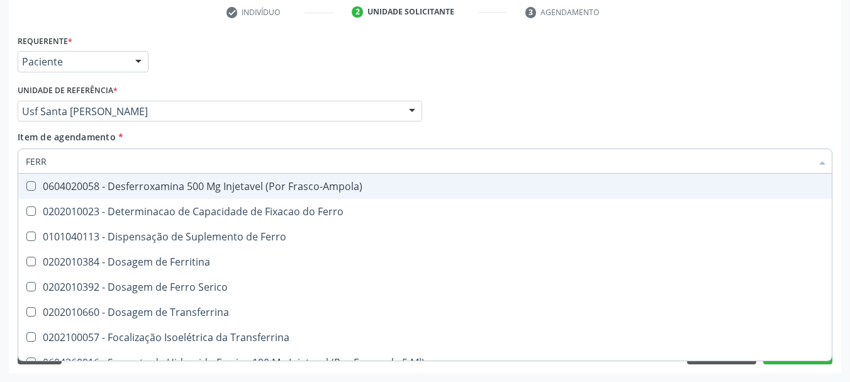
type input "FERRI"
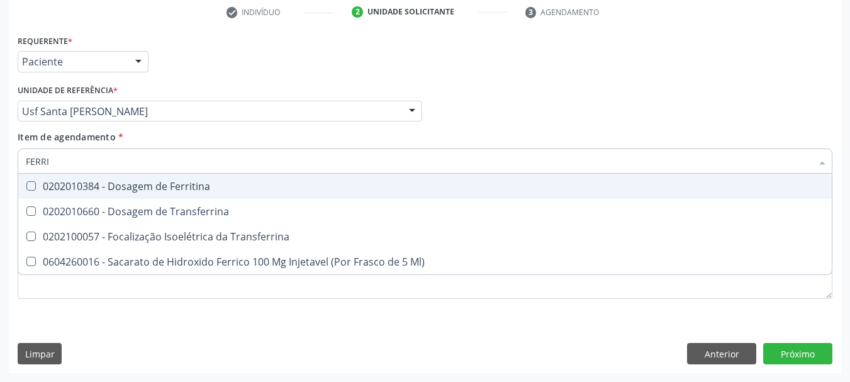
click at [54, 191] on div "0202010384 - Dosagem de Ferritina" at bounding box center [425, 186] width 799 height 10
checkbox Ferritina "true"
drag, startPoint x: 54, startPoint y: 164, endPoint x: 0, endPoint y: 134, distance: 61.5
click at [0, 135] on div "Acompanhamento Acompanhe a situação das marcações correntes e finalizadas Relat…" at bounding box center [425, 105] width 850 height 555
type input "PAR"
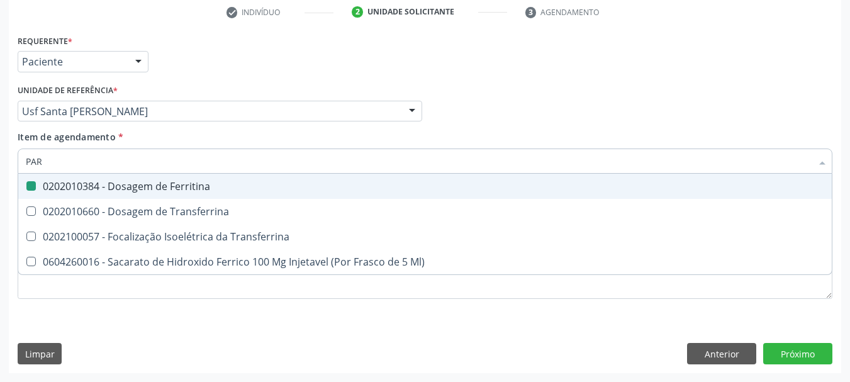
checkbox Ferritina "false"
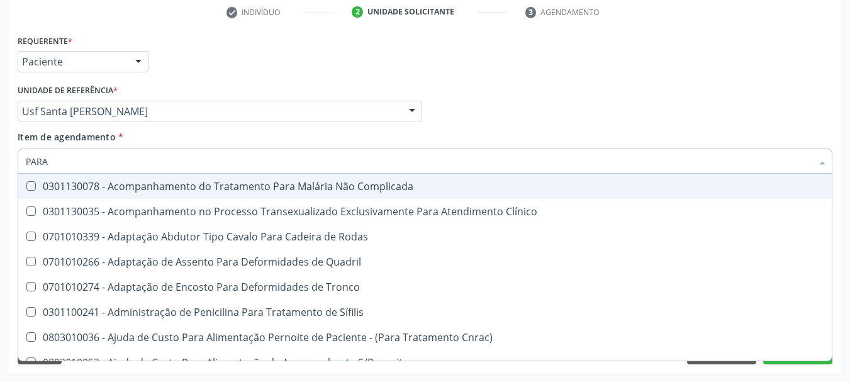
type input "PARAS"
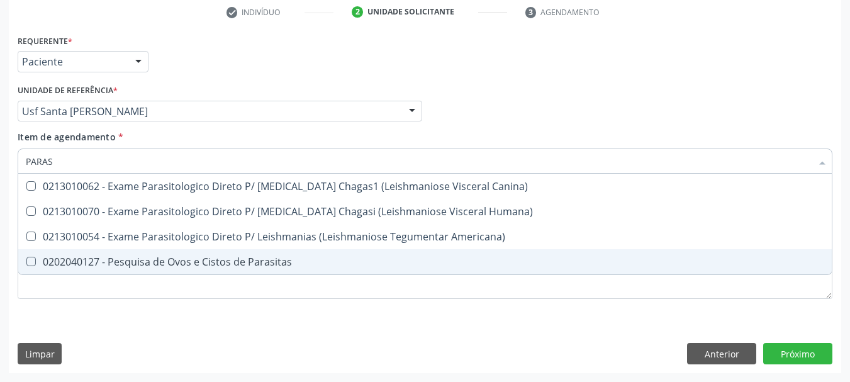
click at [45, 259] on div "0202040127 - Pesquisa de Ovos e Cistos de Parasitas" at bounding box center [425, 262] width 799 height 10
checkbox Parasitas "true"
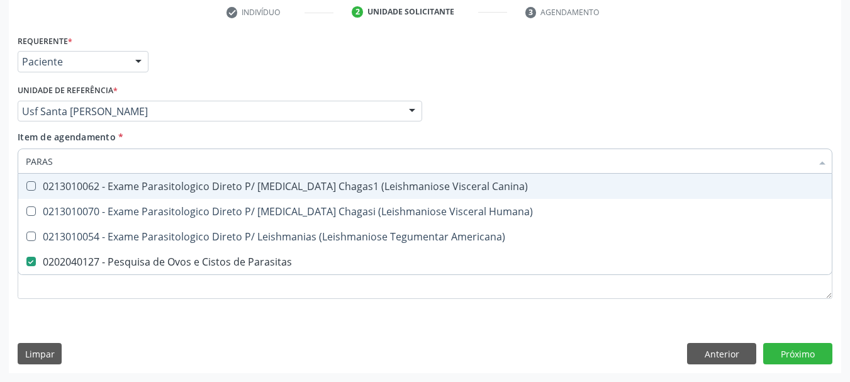
drag, startPoint x: 58, startPoint y: 157, endPoint x: 11, endPoint y: 156, distance: 46.6
click at [11, 156] on div "Requerente * Paciente Médico(a) Enfermeiro(a) Paciente Nenhum resultado encontr…" at bounding box center [425, 202] width 833 height 342
type input "T"
checkbox Parasitas "false"
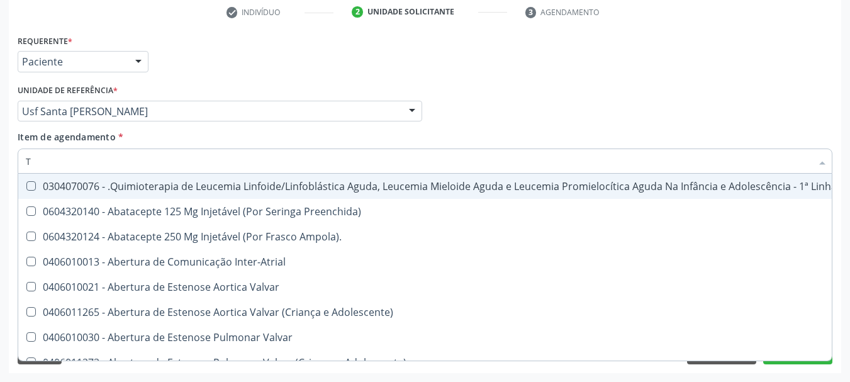
type input "T4"
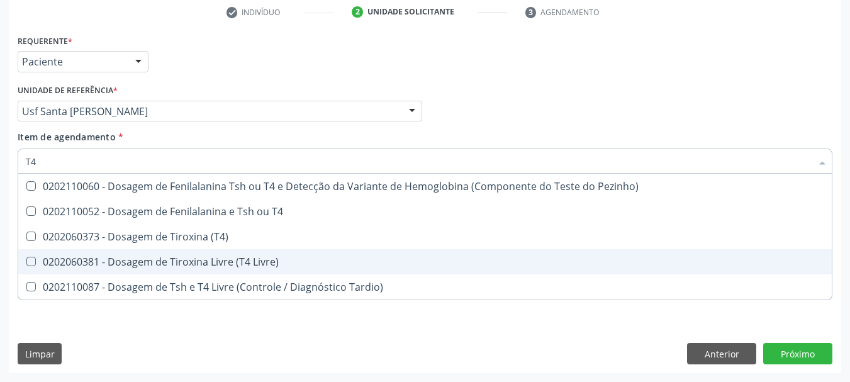
drag, startPoint x: 150, startPoint y: 259, endPoint x: 117, endPoint y: 196, distance: 70.4
click at [149, 259] on div "0202060381 - Dosagem de Tiroxina Livre (T4 Livre)" at bounding box center [425, 262] width 799 height 10
checkbox Livre\) "true"
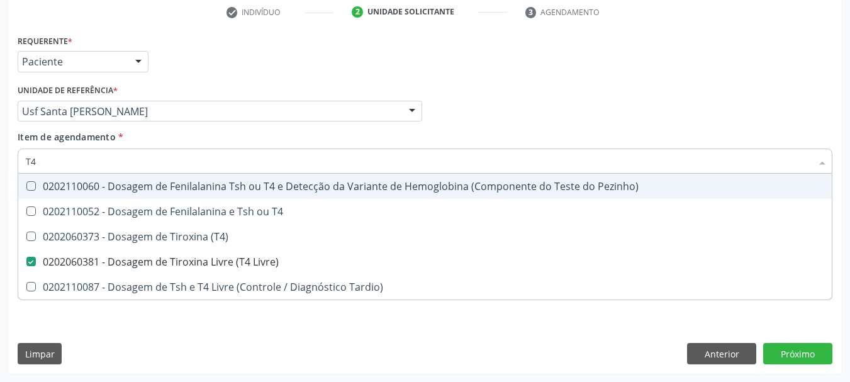
drag, startPoint x: 62, startPoint y: 157, endPoint x: 0, endPoint y: 150, distance: 62.1
click at [0, 137] on div "Acompanhamento Acompanhe a situação das marcações correntes e finalizadas Relat…" at bounding box center [425, 105] width 850 height 555
checkbox Livre\) "false"
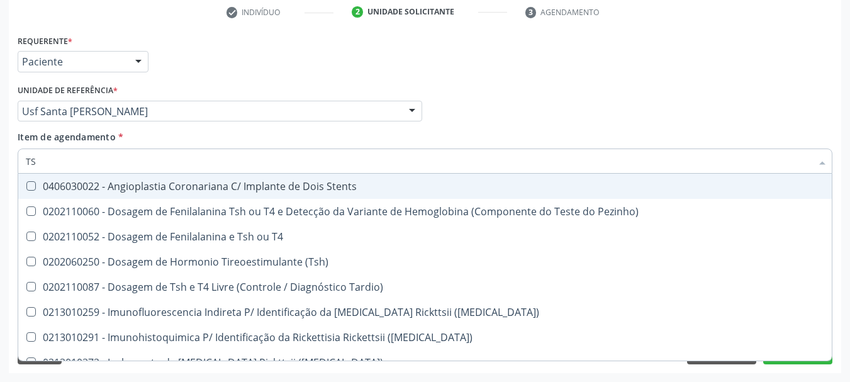
type input "TSH"
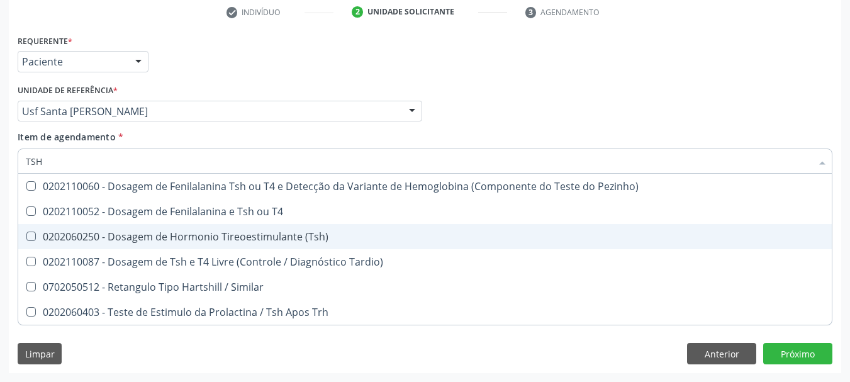
drag, startPoint x: 118, startPoint y: 235, endPoint x: 66, endPoint y: 259, distance: 57.7
click at [116, 235] on div "0202060250 - Dosagem de Hormonio Tireoestimulante (Tsh)" at bounding box center [425, 237] width 799 height 10
checkbox \(Tsh\) "true"
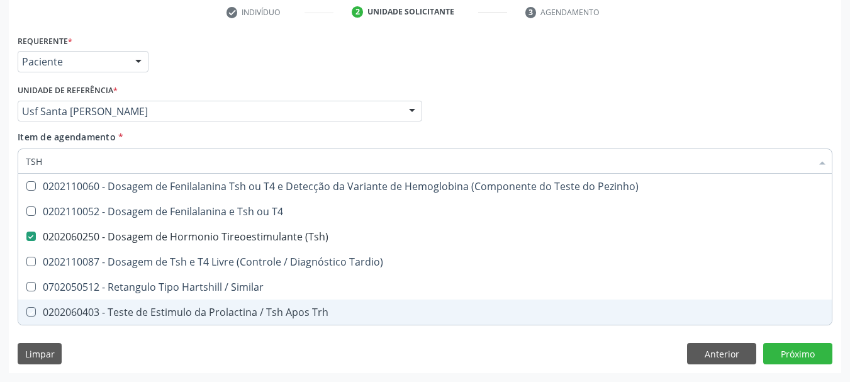
click at [147, 357] on div "Requerente * Paciente Médico(a) Enfermeiro(a) Paciente Nenhum resultado encontr…" at bounding box center [425, 202] width 833 height 342
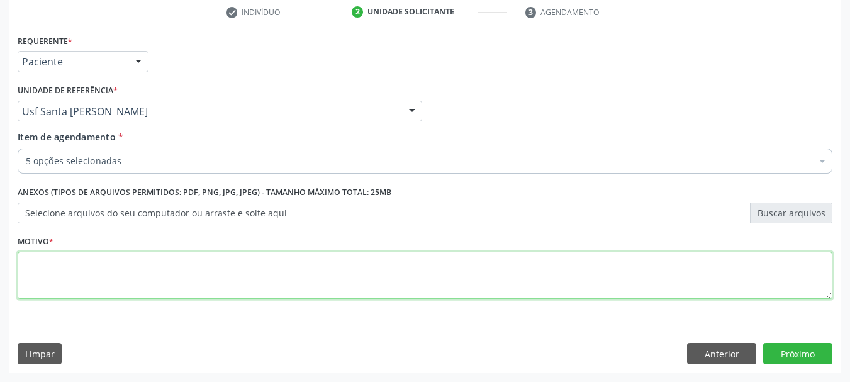
drag, startPoint x: 79, startPoint y: 281, endPoint x: 67, endPoint y: 276, distance: 12.7
click at [65, 277] on textarea at bounding box center [425, 276] width 815 height 48
type textarea "*"
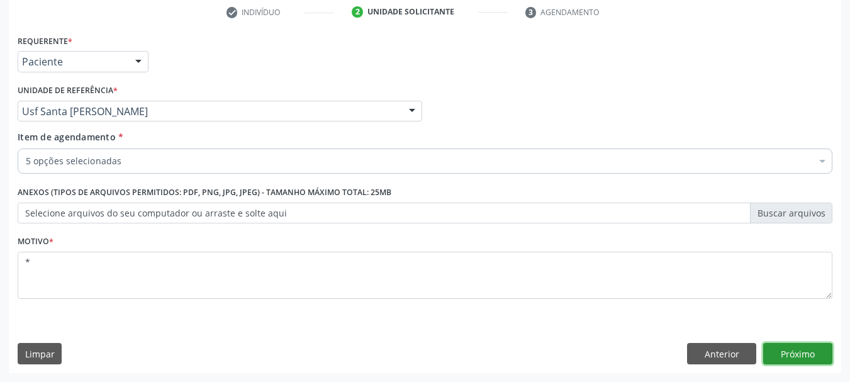
click at [788, 353] on button "Próximo" at bounding box center [798, 353] width 69 height 21
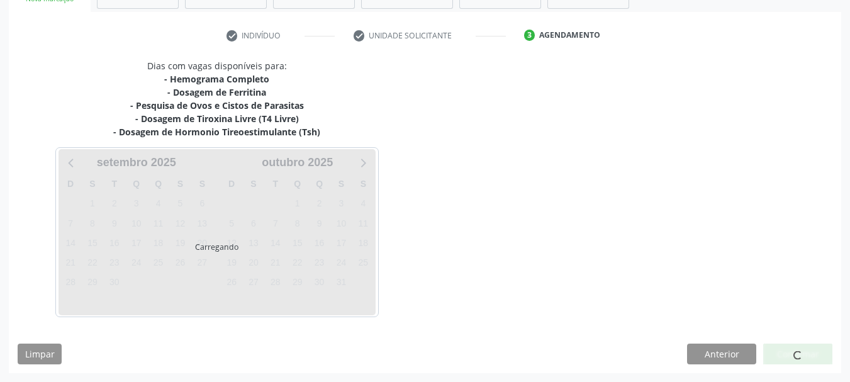
scroll to position [218, 0]
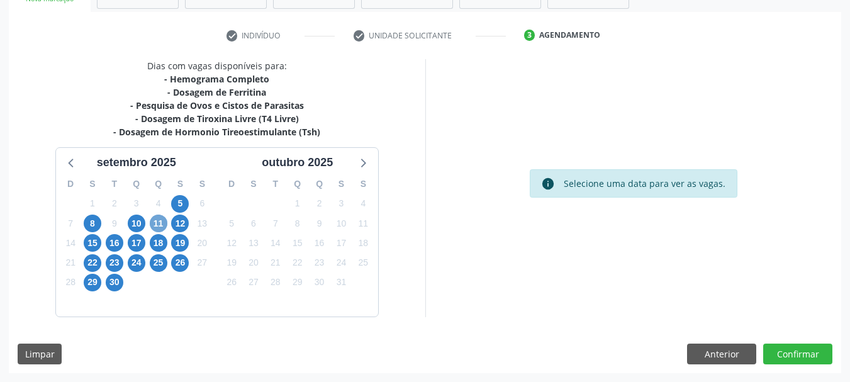
click at [163, 226] on span "11" at bounding box center [159, 224] width 18 height 18
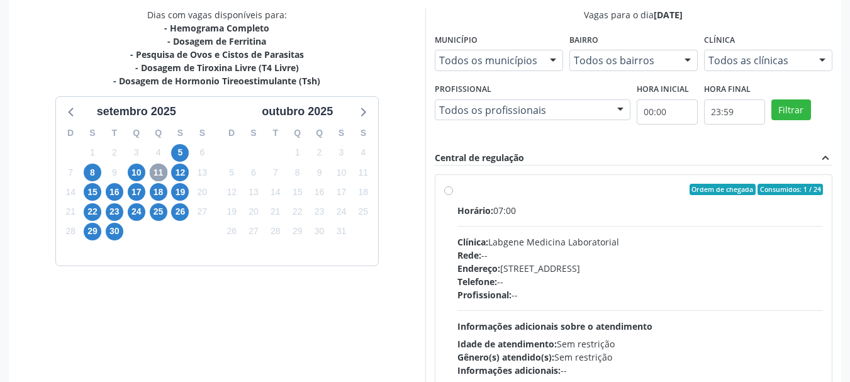
scroll to position [348, 0]
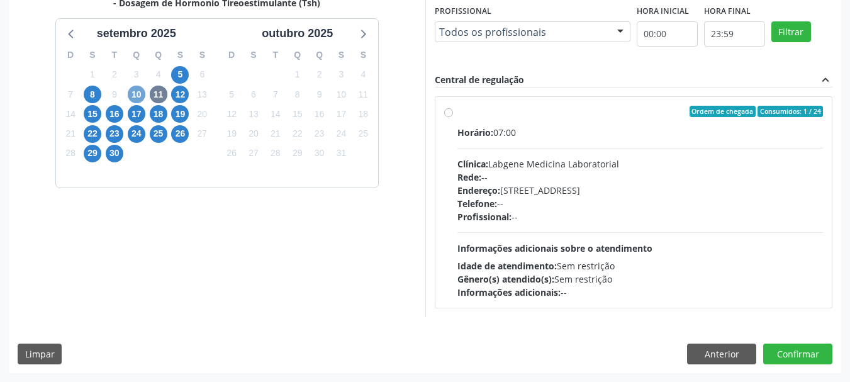
click at [136, 101] on span "10" at bounding box center [137, 95] width 18 height 18
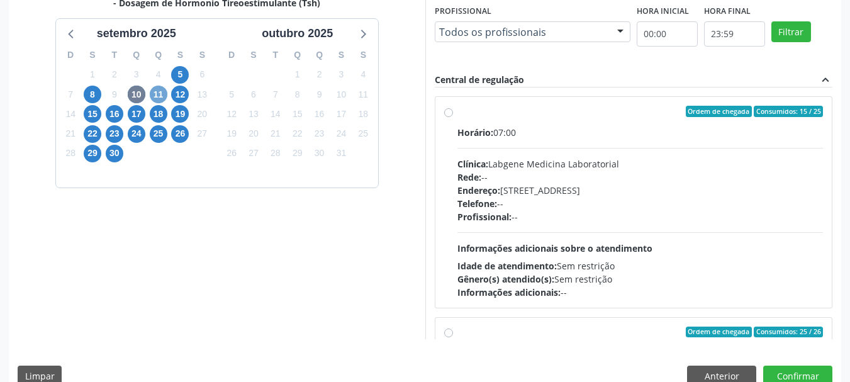
click at [159, 99] on span "11" at bounding box center [159, 95] width 18 height 18
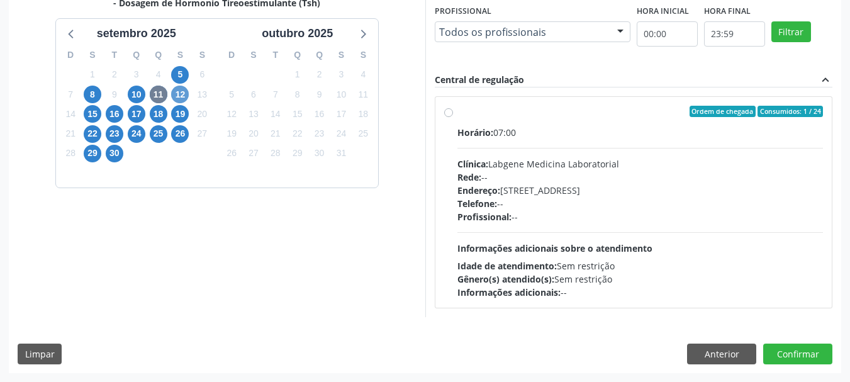
drag, startPoint x: 168, startPoint y: 95, endPoint x: 174, endPoint y: 100, distance: 7.6
click at [170, 98] on div "D S T Q Q S S 31 1 2 3 4 5 6 7 8 9 10 11 12 13 14 15 16 17 18 19 20 21 22 23 24…" at bounding box center [136, 114] width 161 height 145
click at [176, 100] on span "12" at bounding box center [180, 95] width 18 height 18
click at [155, 224] on div "Dias com vagas disponíveis para: - Hemograma Completo - Dosagem de [GEOGRAPHIC_…" at bounding box center [217, 123] width 417 height 387
click at [157, 91] on span "11" at bounding box center [159, 95] width 18 height 18
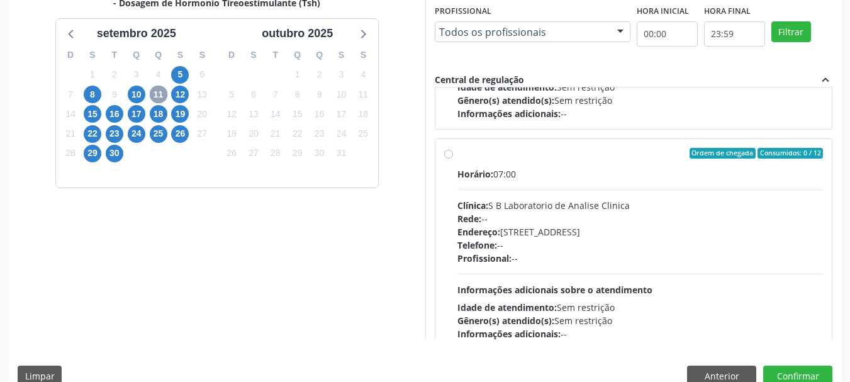
scroll to position [198, 0]
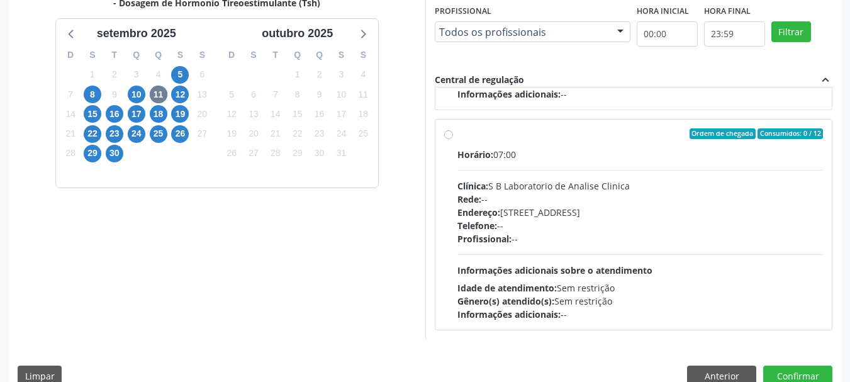
click at [627, 162] on div "Horário: 07:00 Clínica: S B Laboratorio de Analise Clinica Rede: -- Endereço: […" at bounding box center [641, 234] width 366 height 173
click at [453, 140] on input "Ordem de chegada Consumidos: 0 / 12 Horário: 07:00 Clínica: S B Laboratorio de …" at bounding box center [448, 133] width 9 height 11
radio input "true"
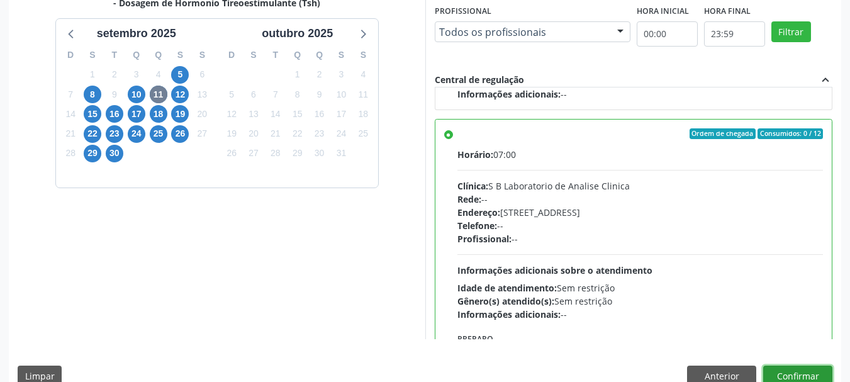
click at [821, 374] on button "Confirmar" at bounding box center [798, 376] width 69 height 21
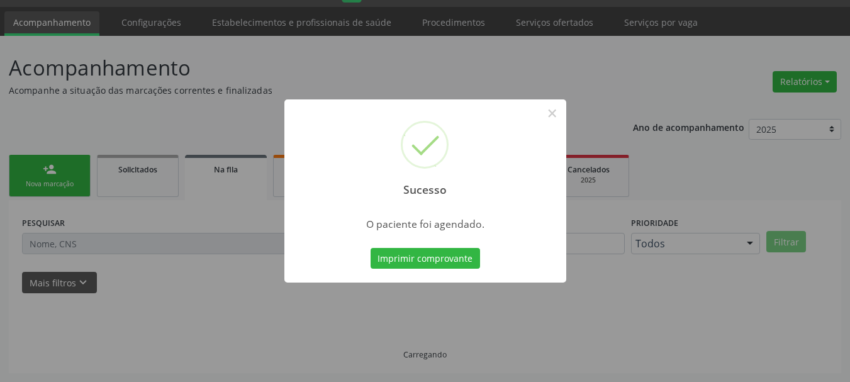
scroll to position [33, 0]
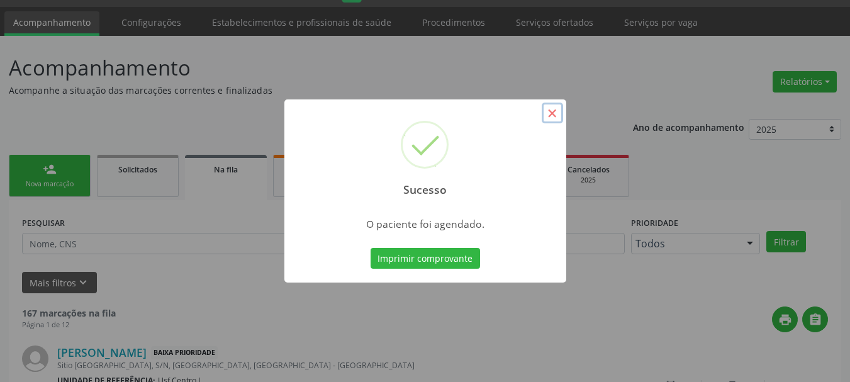
click at [551, 114] on button "×" at bounding box center [552, 113] width 21 height 21
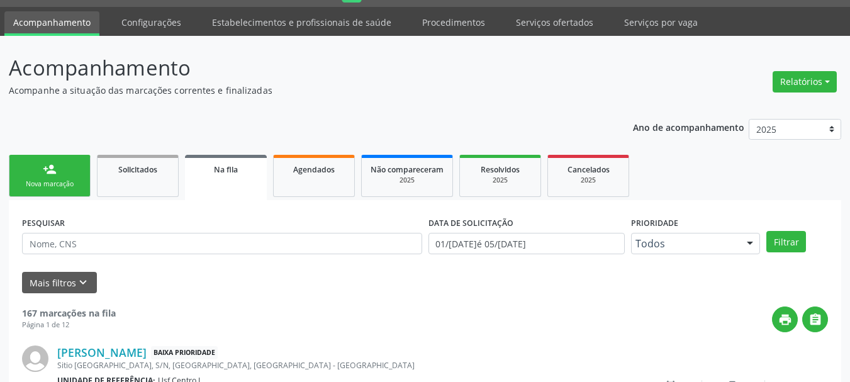
click at [53, 182] on div "Nova marcação" at bounding box center [49, 183] width 63 height 9
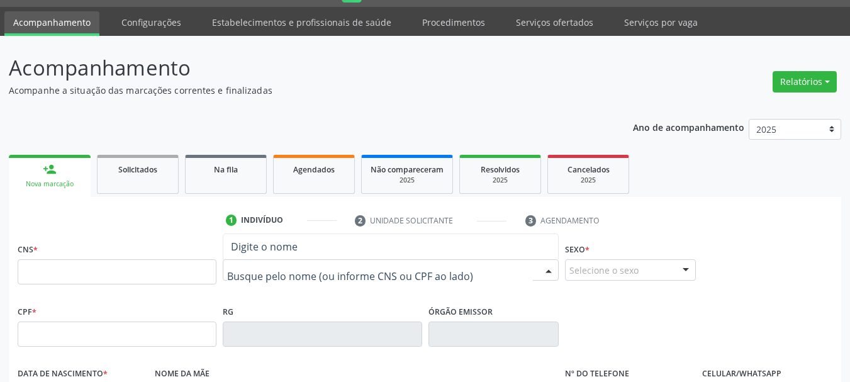
click at [268, 278] on input "text" at bounding box center [380, 276] width 306 height 25
drag, startPoint x: 159, startPoint y: 269, endPoint x: 192, endPoint y: 283, distance: 35.9
click at [161, 270] on input "text" at bounding box center [117, 271] width 199 height 25
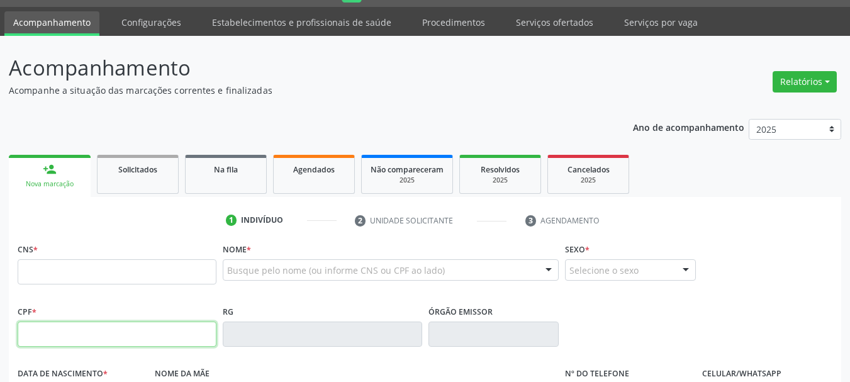
click at [55, 346] on input "text" at bounding box center [117, 334] width 199 height 25
type input "935.130.114-15"
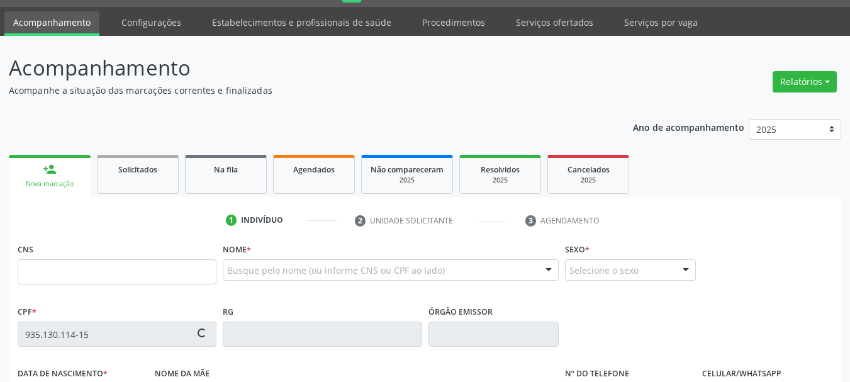
type input "898 0034 1866 3151"
type input "10/[DATE]"
type input "Pacifica Maria dos Anjos"
type input "[PHONE_NUMBER]"
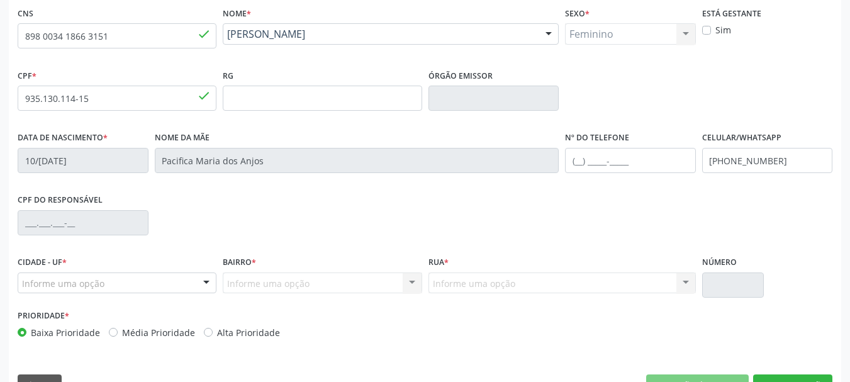
scroll to position [285, 0]
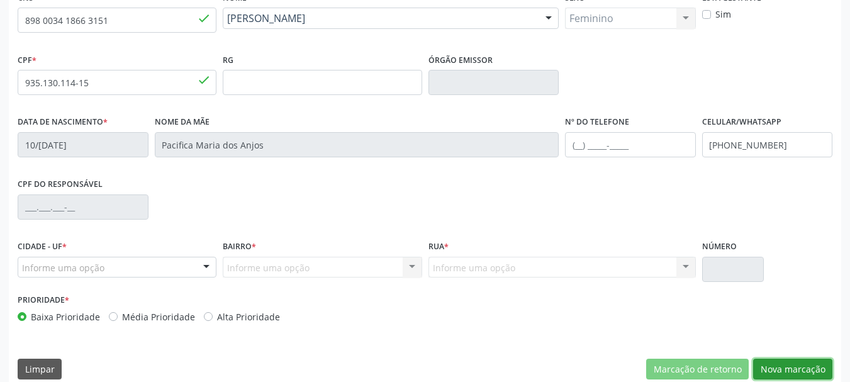
drag, startPoint x: 796, startPoint y: 369, endPoint x: 777, endPoint y: 362, distance: 20.1
click at [795, 370] on button "Nova marcação" at bounding box center [793, 369] width 79 height 21
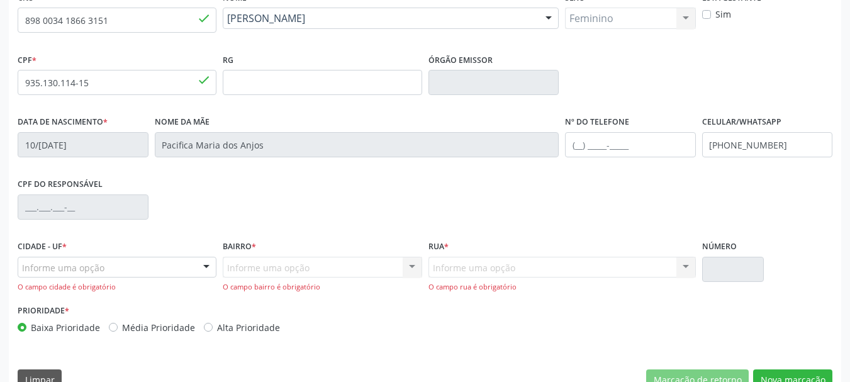
click at [106, 278] on div "Informe uma opção" at bounding box center [117, 267] width 199 height 21
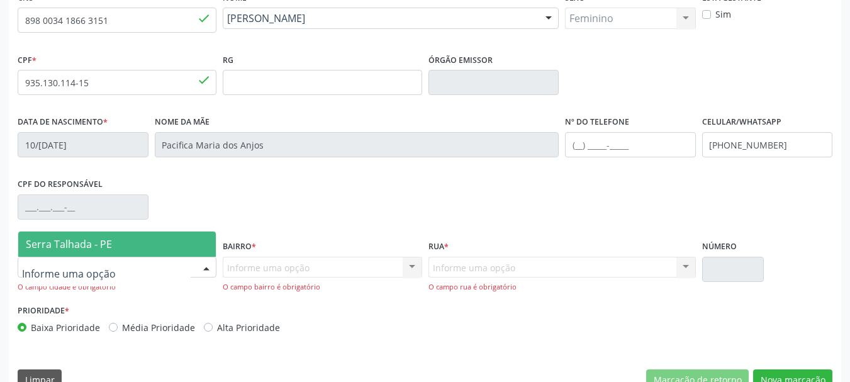
click at [123, 234] on span "Serra Talhada - PE" at bounding box center [117, 244] width 198 height 25
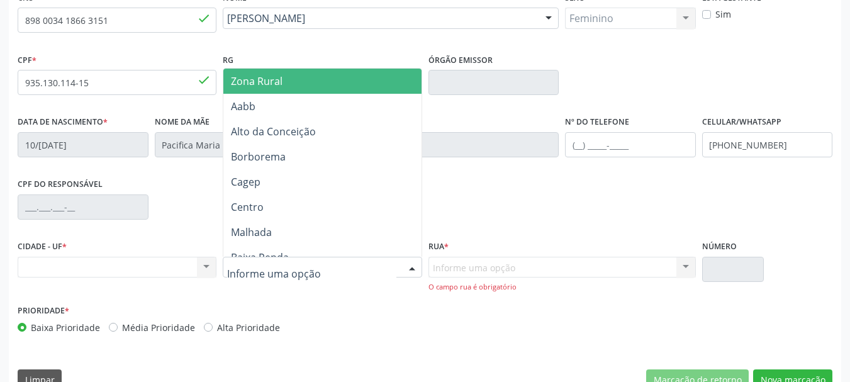
drag, startPoint x: 262, startPoint y: 84, endPoint x: 344, endPoint y: 121, distance: 89.9
click at [263, 84] on span "Zona Rural" at bounding box center [257, 81] width 52 height 14
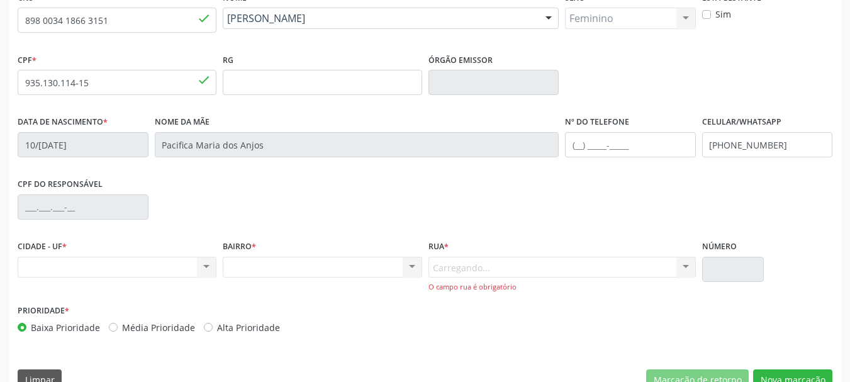
click at [479, 264] on div "Carregando... Nenhum resultado encontrado para: " " Nenhuma opção encontrada. D…" at bounding box center [563, 275] width 268 height 36
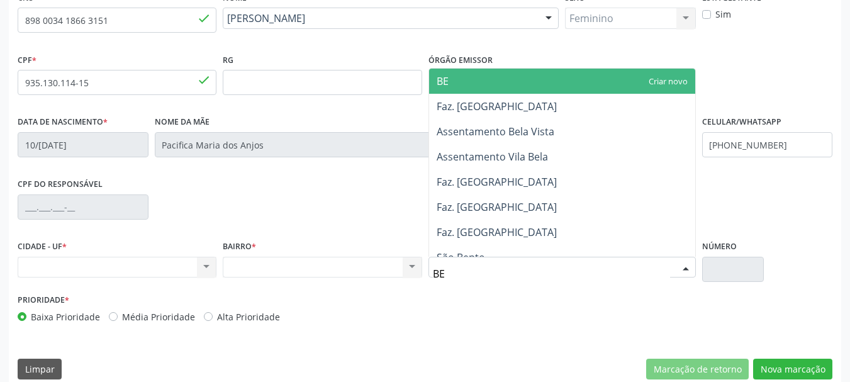
type input "BER"
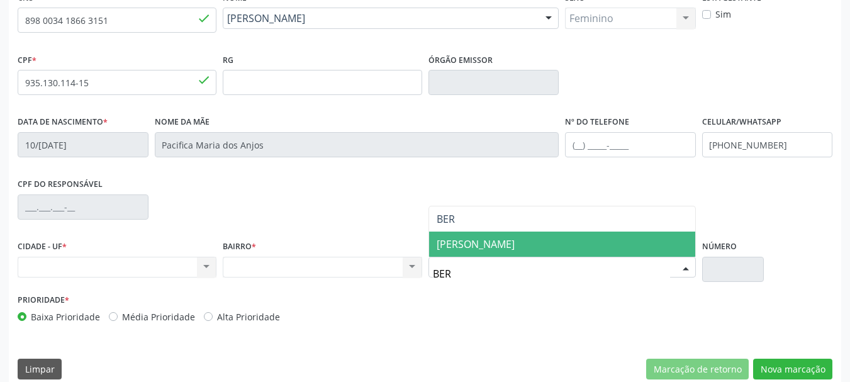
click at [554, 237] on span "[PERSON_NAME]" at bounding box center [562, 244] width 266 height 25
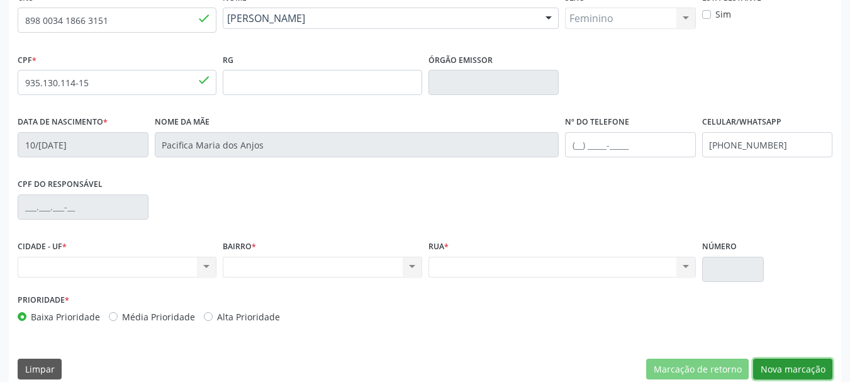
click at [819, 370] on button "Nova marcação" at bounding box center [793, 369] width 79 height 21
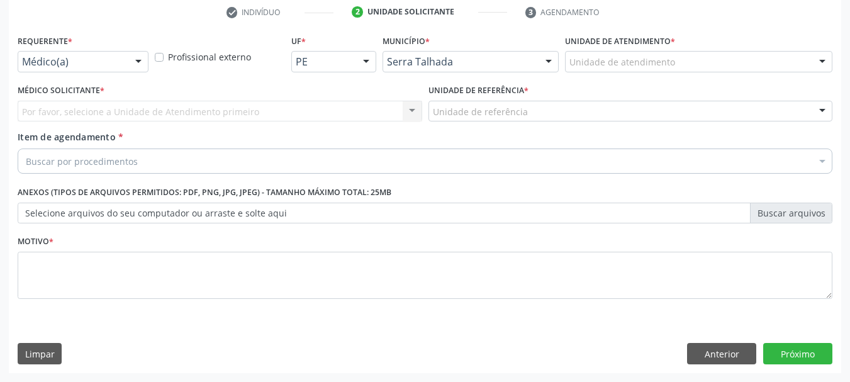
scroll to position [242, 0]
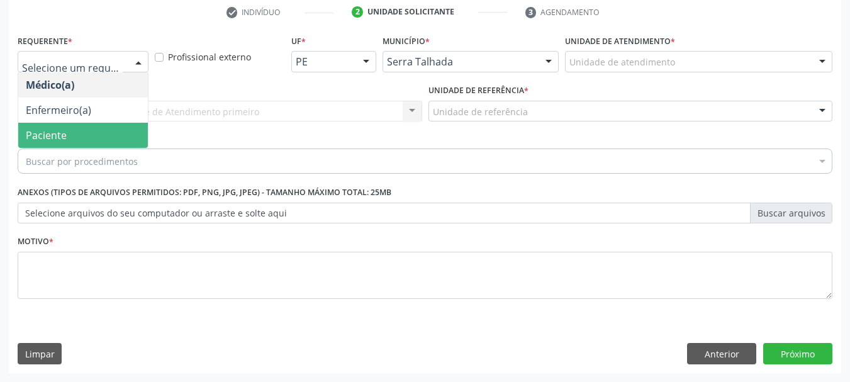
click at [95, 138] on span "Paciente" at bounding box center [83, 135] width 130 height 25
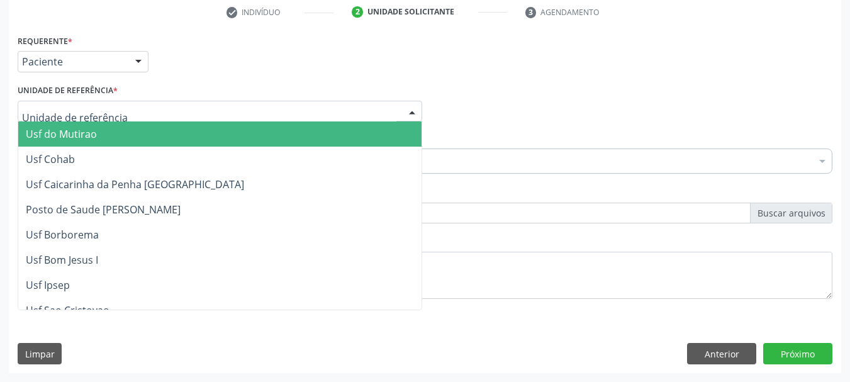
click at [117, 111] on div at bounding box center [220, 111] width 405 height 21
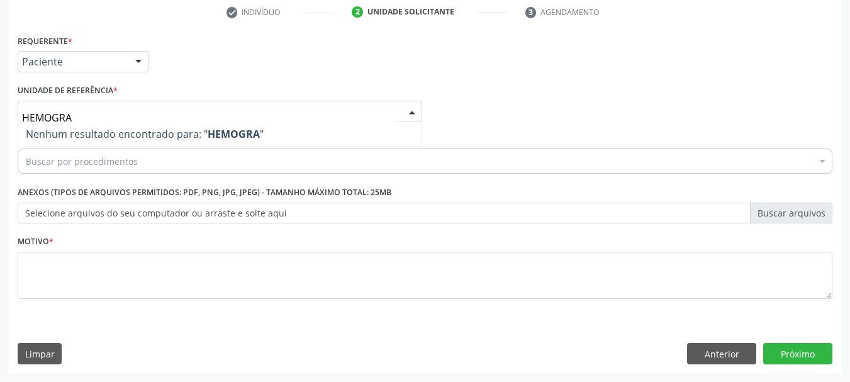
drag, startPoint x: 91, startPoint y: 112, endPoint x: 0, endPoint y: 70, distance: 100.6
click at [0, 72] on div "Acompanhamento Acompanhe a situação das marcações correntes e finalizadas Relat…" at bounding box center [425, 105] width 850 height 555
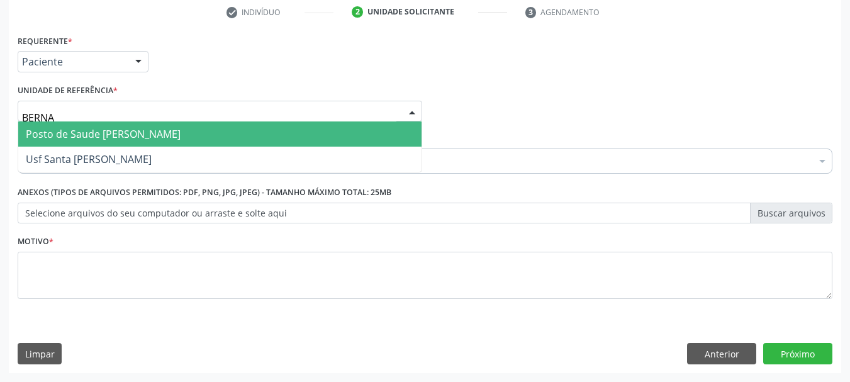
type input "BERNAR"
click at [42, 141] on span "Posto de Saude [PERSON_NAME]" at bounding box center [103, 134] width 155 height 14
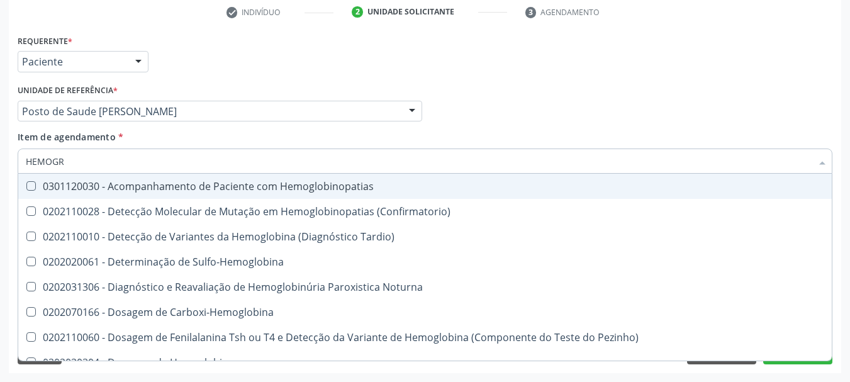
type input "HEMOGRA"
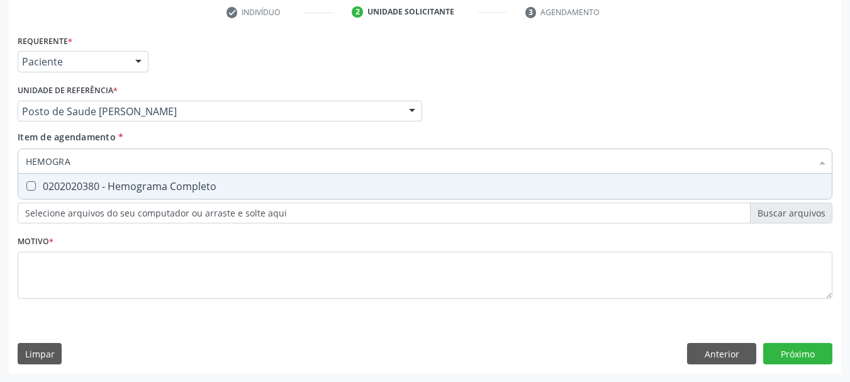
click at [48, 189] on div "0202020380 - Hemograma Completo" at bounding box center [425, 186] width 799 height 10
checkbox Completo "true"
click at [0, 150] on div "Acompanhamento Acompanhe a situação das marcações correntes e finalizadas Relat…" at bounding box center [425, 105] width 850 height 555
type input "GL"
checkbox Completo "false"
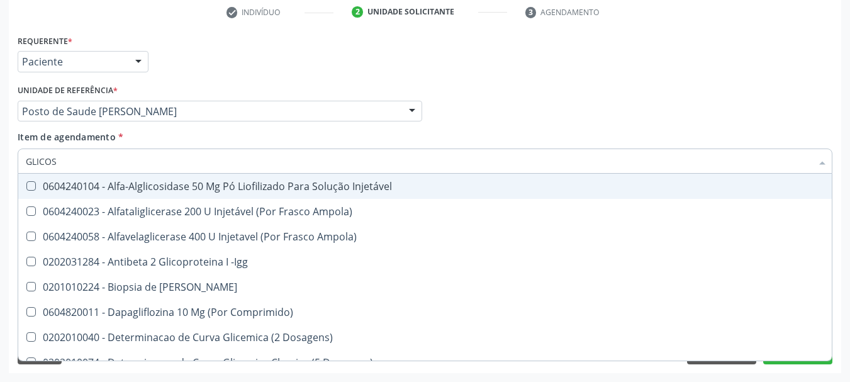
type input "GLICOSE"
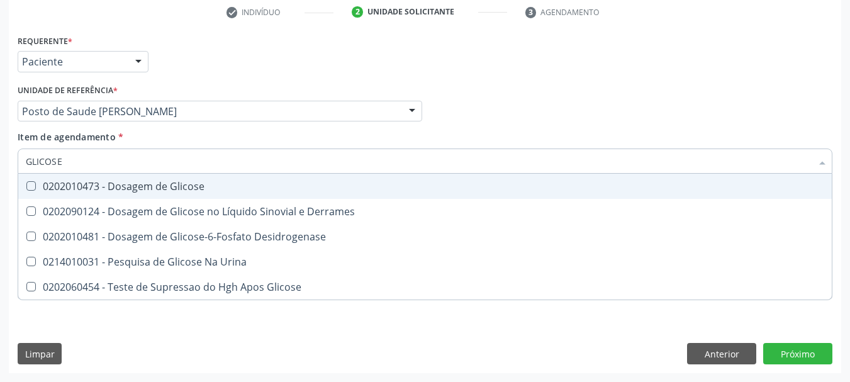
click at [43, 189] on div "0202010473 - Dosagem de Glicose" at bounding box center [425, 186] width 799 height 10
checkbox Glicose "true"
click at [14, 155] on div "Requerente * Paciente Médico(a) Enfermeiro(a) Paciente Nenhum resultado encontr…" at bounding box center [425, 202] width 833 height 342
type input "COLE"
checkbox Glicose "false"
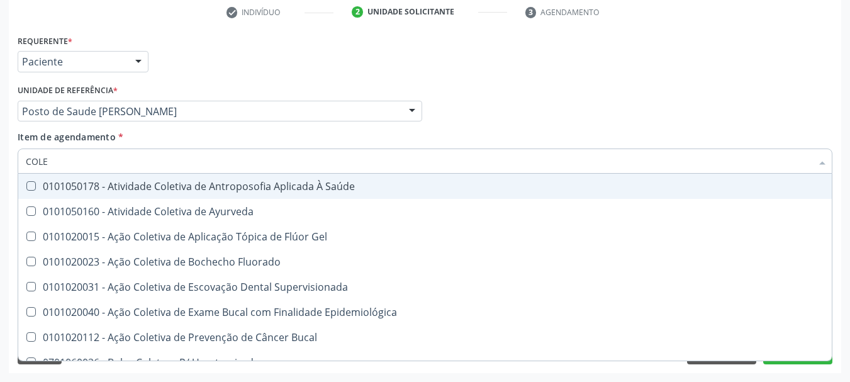
type input "COLES"
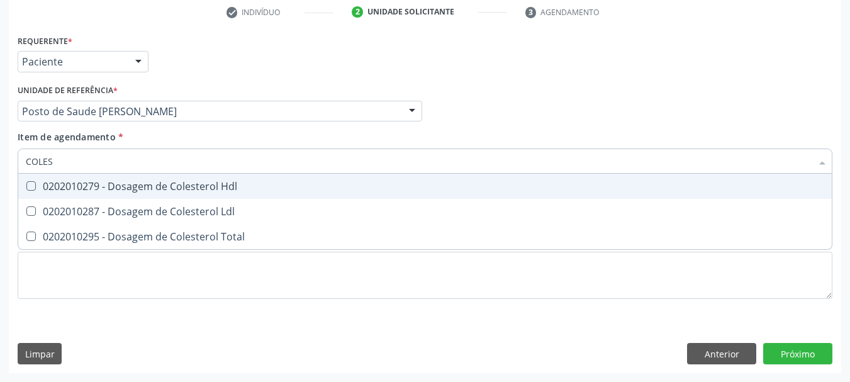
drag, startPoint x: 59, startPoint y: 188, endPoint x: 57, endPoint y: 211, distance: 22.7
click at [58, 198] on span "0202010279 - Dosagem de Colesterol Hdl" at bounding box center [425, 186] width 814 height 25
checkbox Hdl "true"
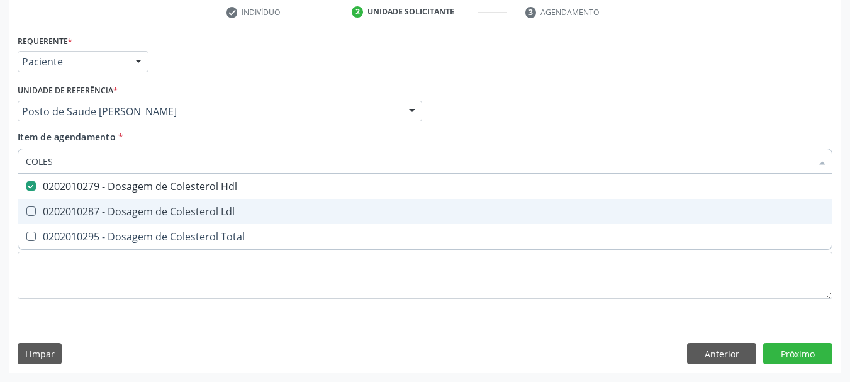
drag, startPoint x: 57, startPoint y: 212, endPoint x: 54, endPoint y: 229, distance: 17.4
click at [57, 219] on span "0202010287 - Dosagem de Colesterol Ldl" at bounding box center [425, 211] width 814 height 25
checkbox Ldl "true"
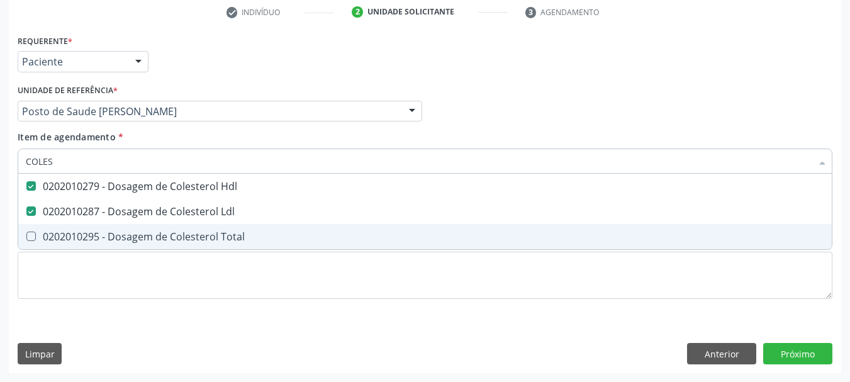
drag, startPoint x: 54, startPoint y: 234, endPoint x: 67, endPoint y: 196, distance: 39.4
click at [57, 229] on span "0202010295 - Dosagem de Colesterol Total" at bounding box center [425, 236] width 814 height 25
checkbox Total "true"
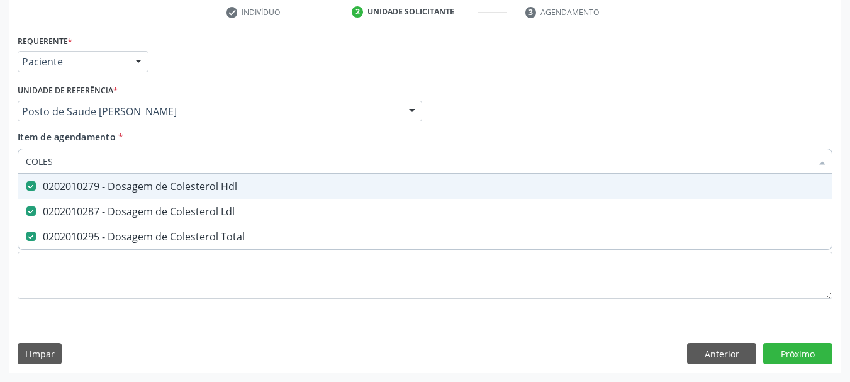
click at [0, 135] on div "Acompanhamento Acompanhe a situação das marcações correntes e finalizadas Relat…" at bounding box center [425, 105] width 850 height 555
type input "TRI"
checkbox Hdl "false"
checkbox Ldl "false"
checkbox Total "false"
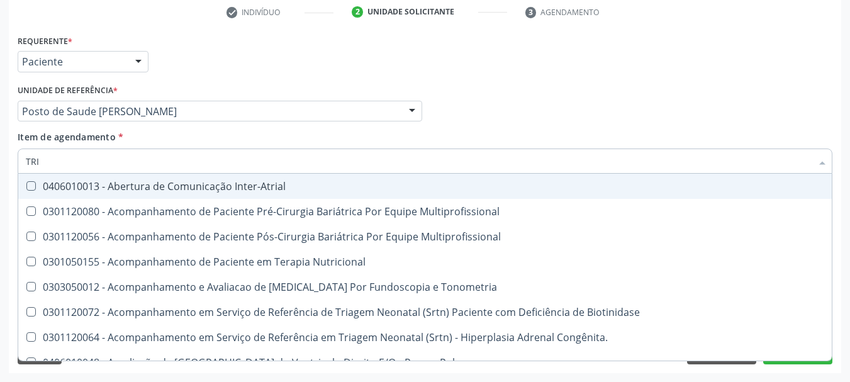
type input "TRIG"
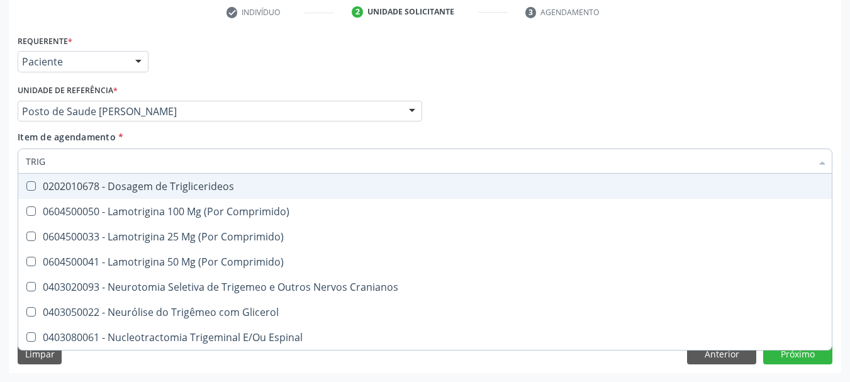
click at [45, 187] on div "0202010678 - Dosagem de Triglicerideos" at bounding box center [425, 186] width 799 height 10
checkbox Triglicerideos "true"
drag, startPoint x: 61, startPoint y: 157, endPoint x: 0, endPoint y: 148, distance: 61.8
click at [0, 148] on div "Acompanhamento Acompanhe a situação das marcações correntes e finalizadas Relat…" at bounding box center [425, 105] width 850 height 555
type input "AC"
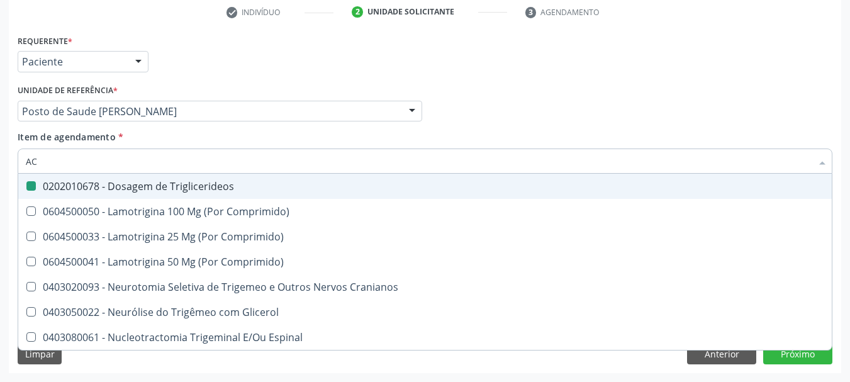
checkbox Triglicerideos "false"
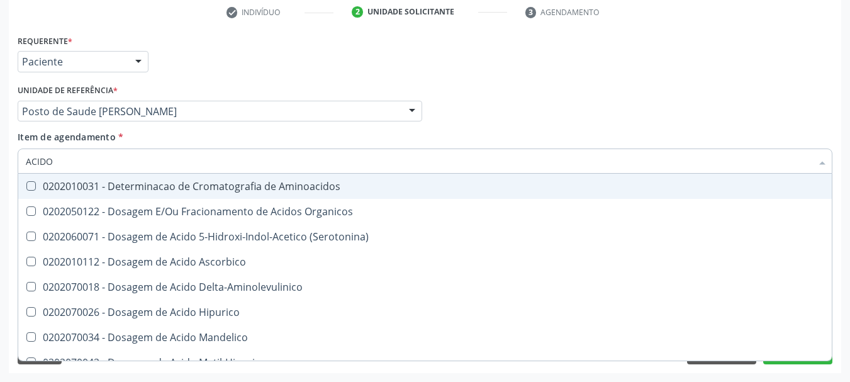
type input "ACIDO U"
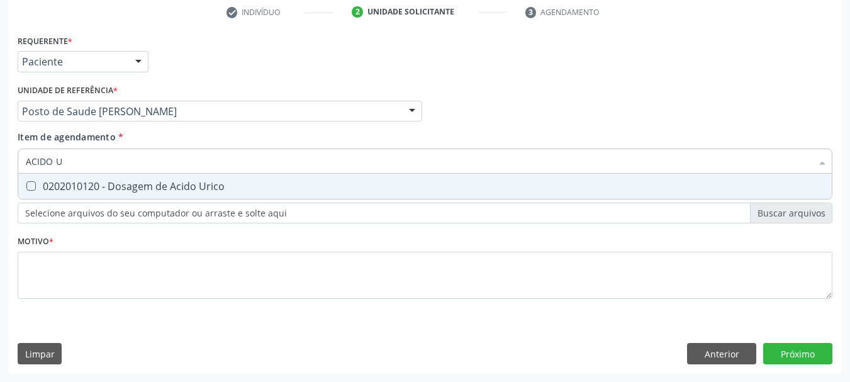
click at [48, 188] on div "0202010120 - Dosagem de Acido Urico" at bounding box center [425, 186] width 799 height 10
checkbox Urico "true"
click at [0, 137] on div "Acompanhamento Acompanhe a situação das marcações correntes e finalizadas Relat…" at bounding box center [425, 105] width 850 height 555
